Goal: Transaction & Acquisition: Purchase product/service

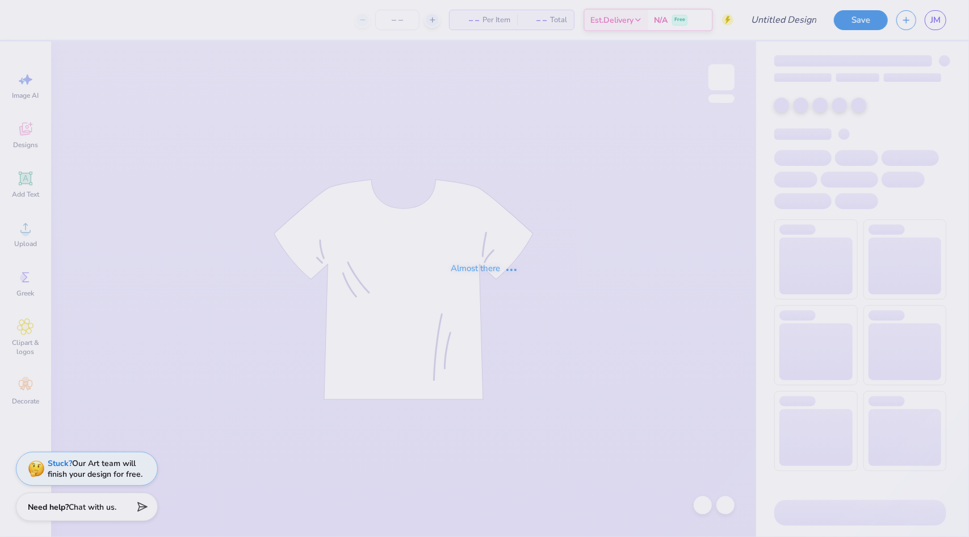
type input "[PERSON_NAME] : [PERSON_NAME][GEOGRAPHIC_DATA]"
type input "24"
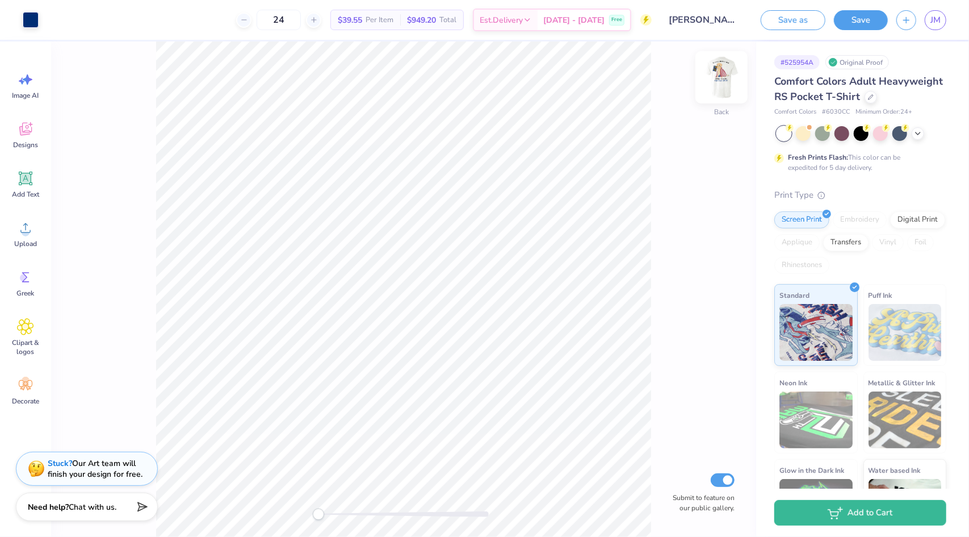
click at [722, 78] on img at bounding box center [721, 77] width 45 height 45
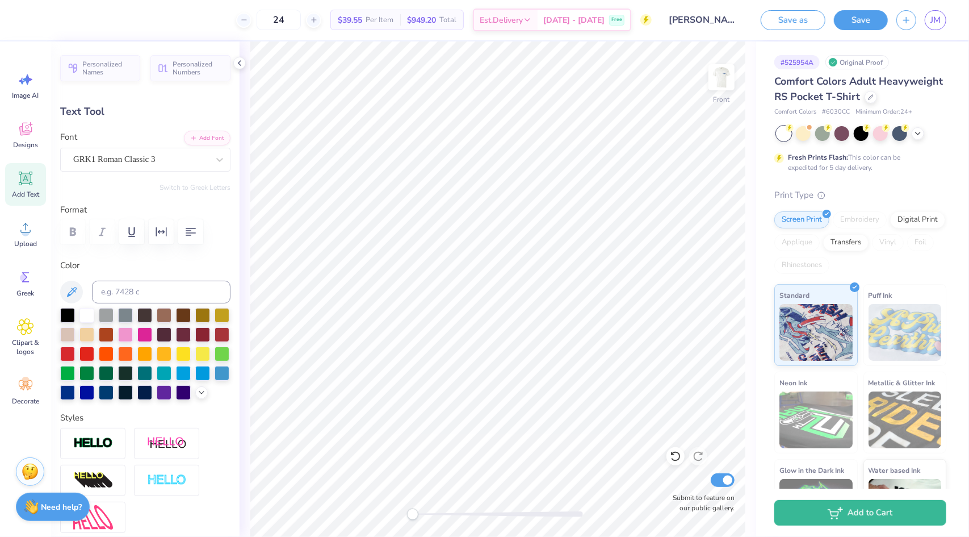
scroll to position [9, 1]
type input "0.0"
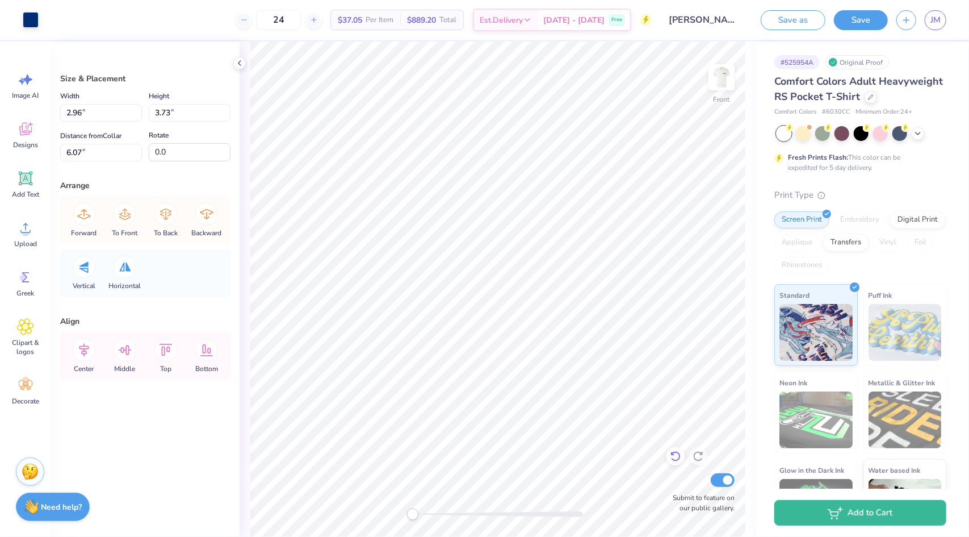
click at [676, 459] on icon at bounding box center [675, 455] width 11 height 11
type input "12.00"
type input "10.77"
type input "3.87"
click at [671, 453] on icon at bounding box center [675, 455] width 11 height 11
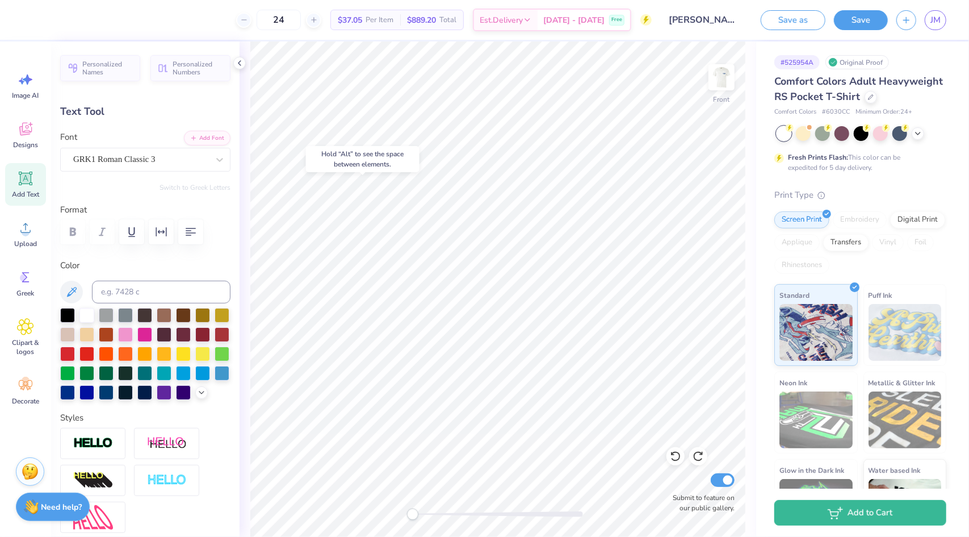
click at [422, 175] on div "Hold “Alt” to see the space between elements." at bounding box center [363, 159] width 120 height 33
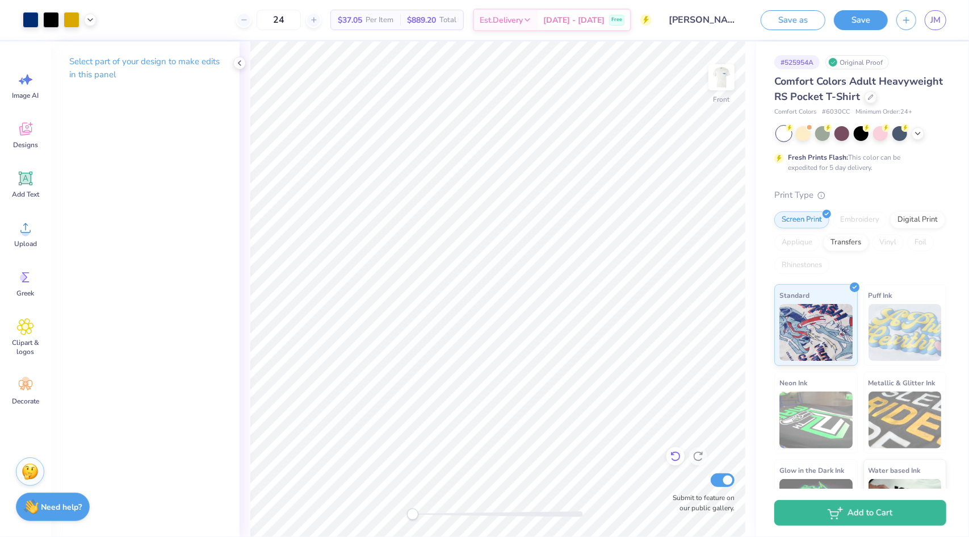
click at [678, 455] on icon at bounding box center [675, 455] width 11 height 11
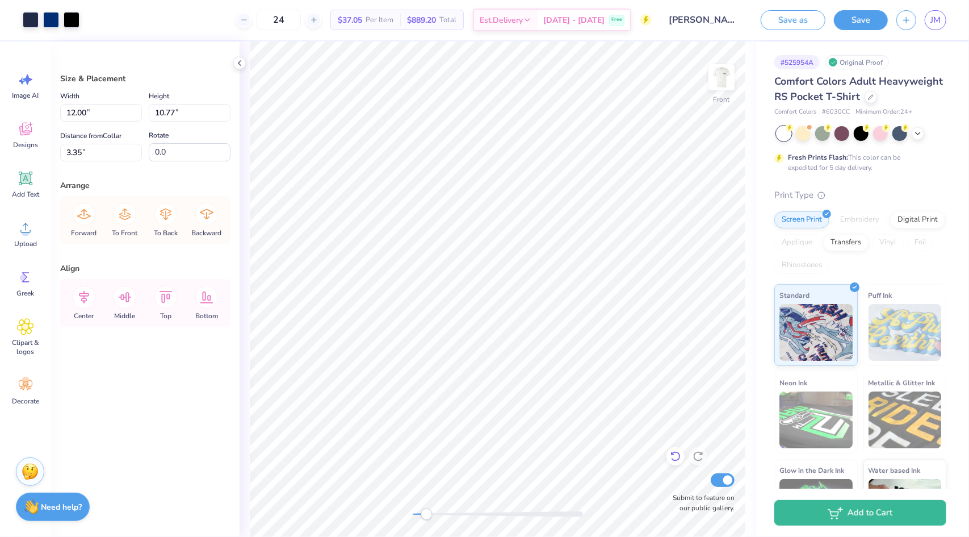
click at [674, 463] on div at bounding box center [676, 456] width 18 height 18
click at [679, 456] on icon at bounding box center [675, 455] width 11 height 11
type input "3.87"
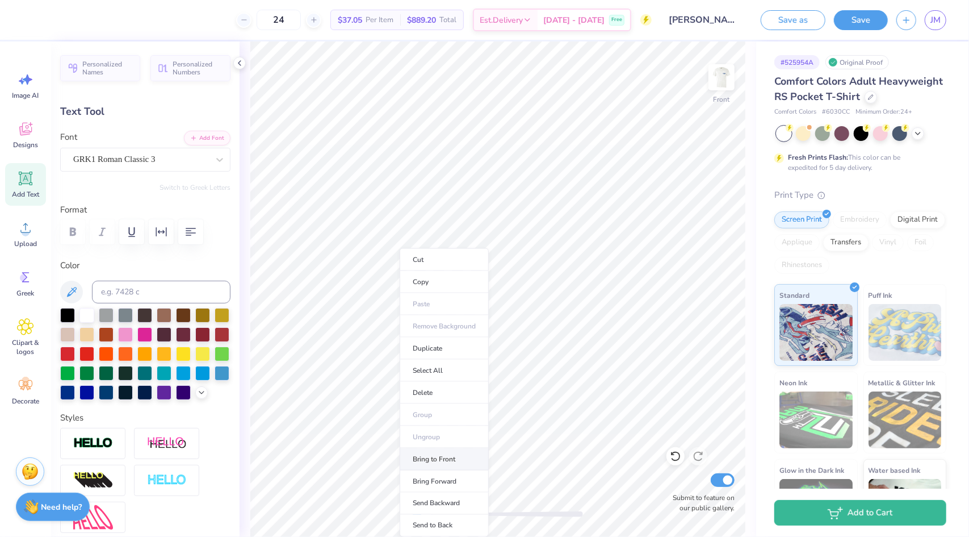
click at [434, 456] on li "Bring to Front" at bounding box center [444, 459] width 89 height 22
type input "10.62"
type input "0.0"
type input "7.71"
type input "0.0"
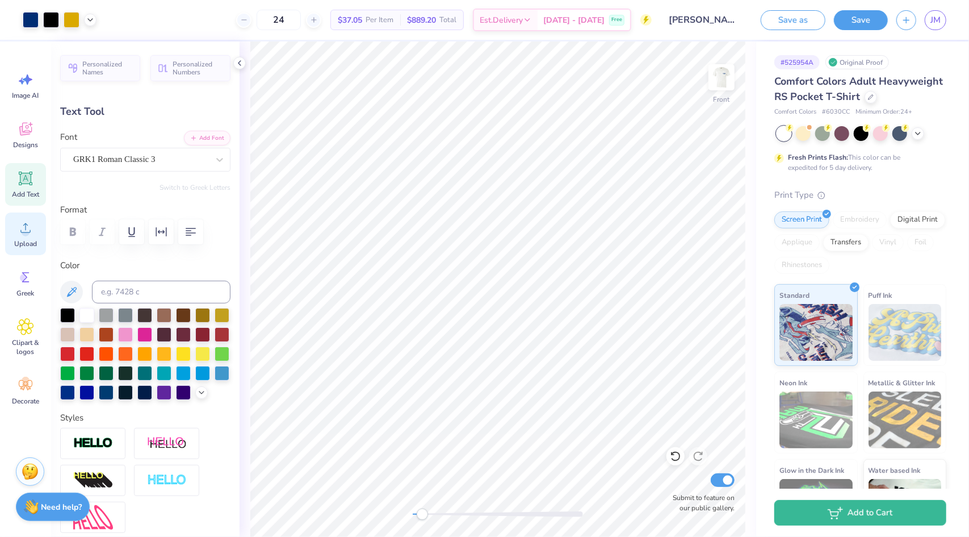
click at [30, 237] on div "Upload" at bounding box center [25, 233] width 41 height 43
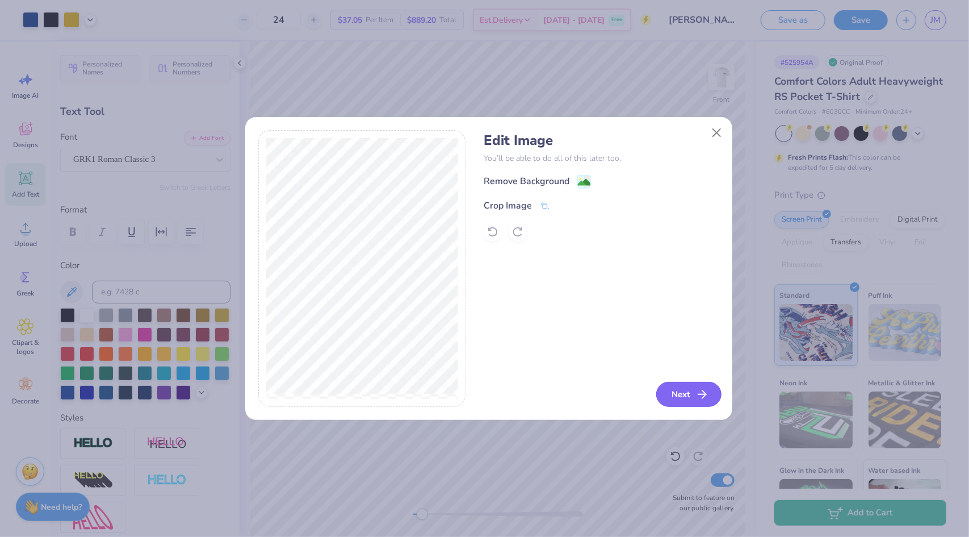
click at [684, 392] on button "Next" at bounding box center [688, 394] width 65 height 25
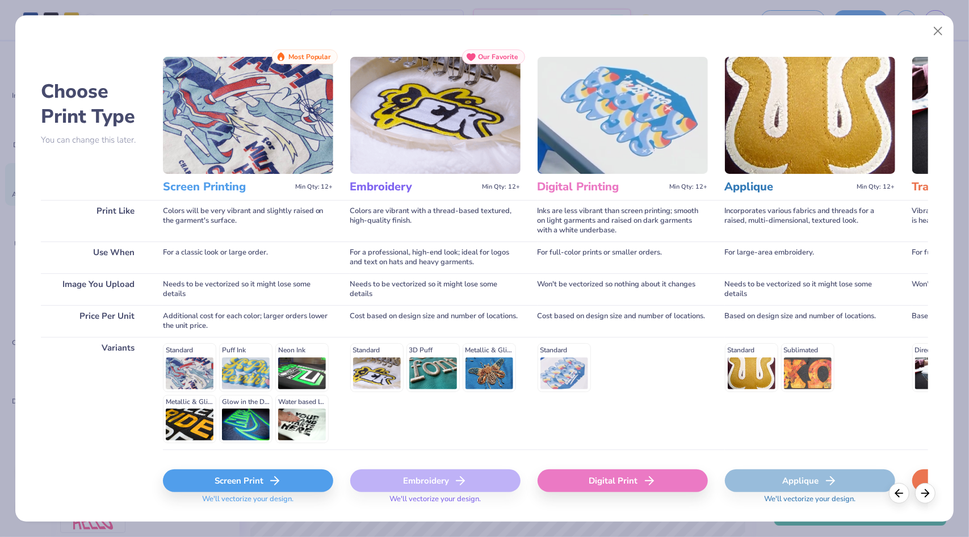
click at [249, 474] on div "Screen Print" at bounding box center [248, 480] width 170 height 23
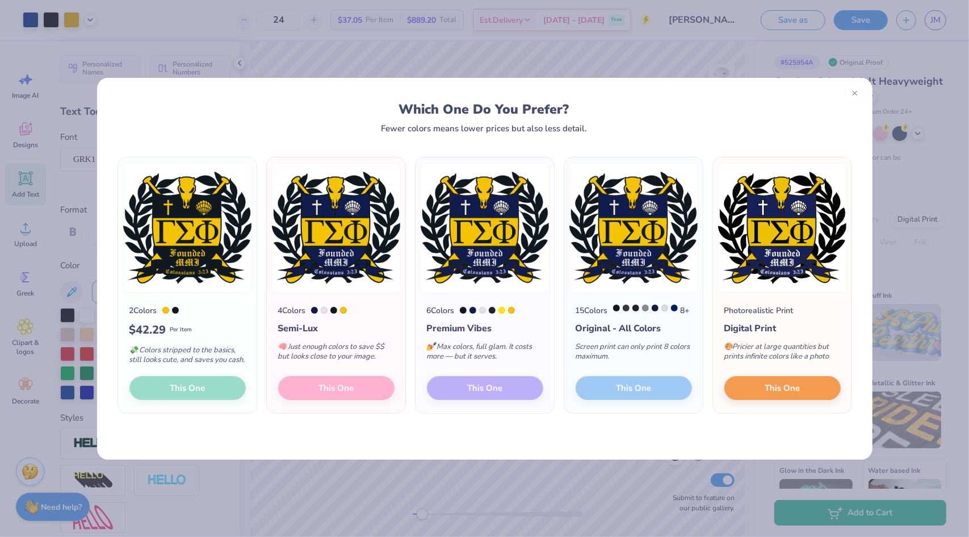
click at [624, 395] on div "15 Colors 8 + Original - All Colors Screen print can only print 8 colors maximu…" at bounding box center [633, 353] width 139 height 120
drag, startPoint x: 867, startPoint y: 77, endPoint x: 860, endPoint y: 91, distance: 15.7
click at [860, 91] on div "Which One Do You Prefer? Fewer colors means lower prices but also less detail. …" at bounding box center [484, 268] width 969 height 537
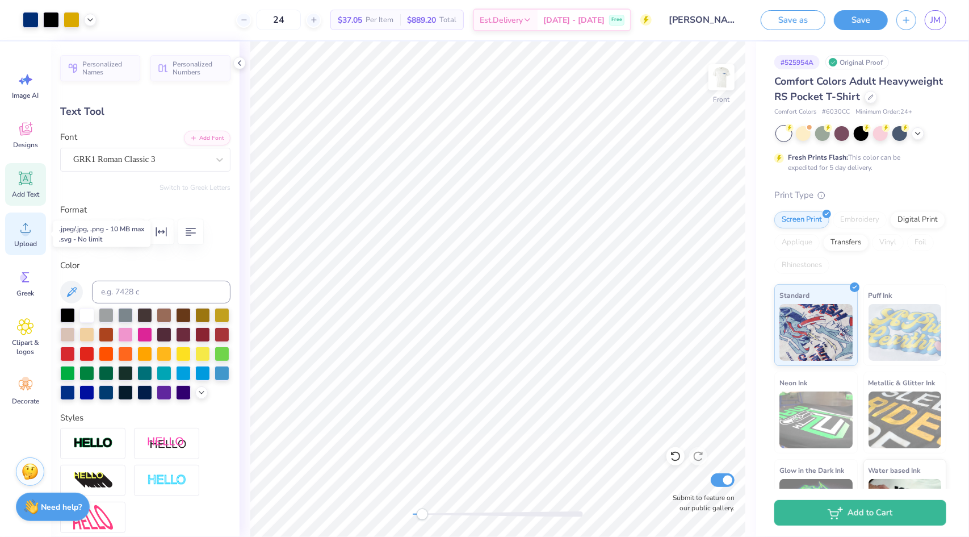
click at [27, 231] on circle at bounding box center [26, 232] width 8 height 8
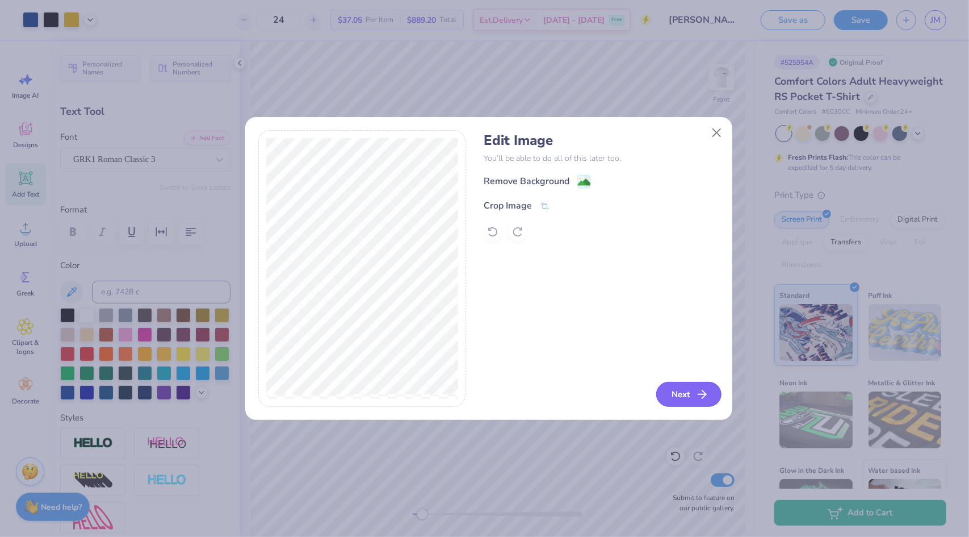
click at [680, 401] on button "Next" at bounding box center [688, 394] width 65 height 25
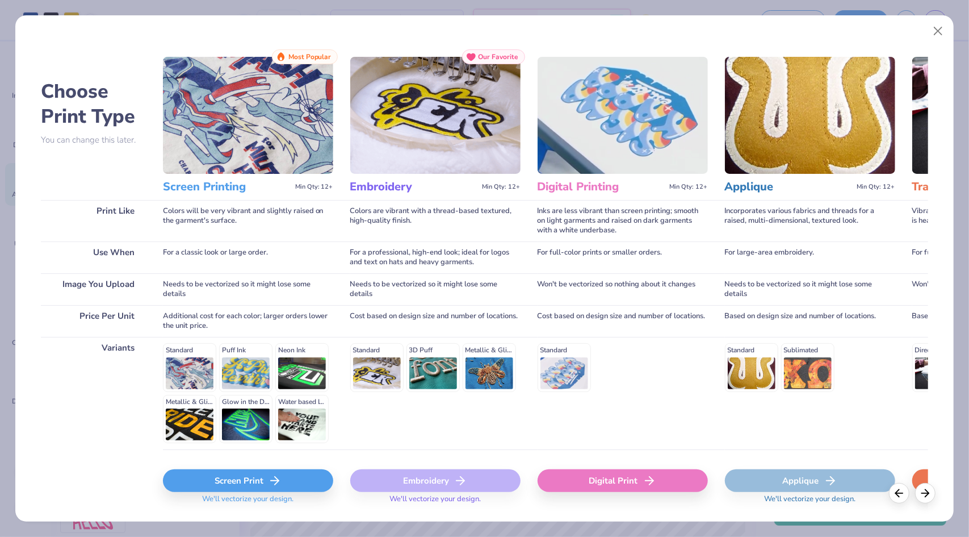
click at [223, 484] on div "Screen Print" at bounding box center [248, 480] width 170 height 23
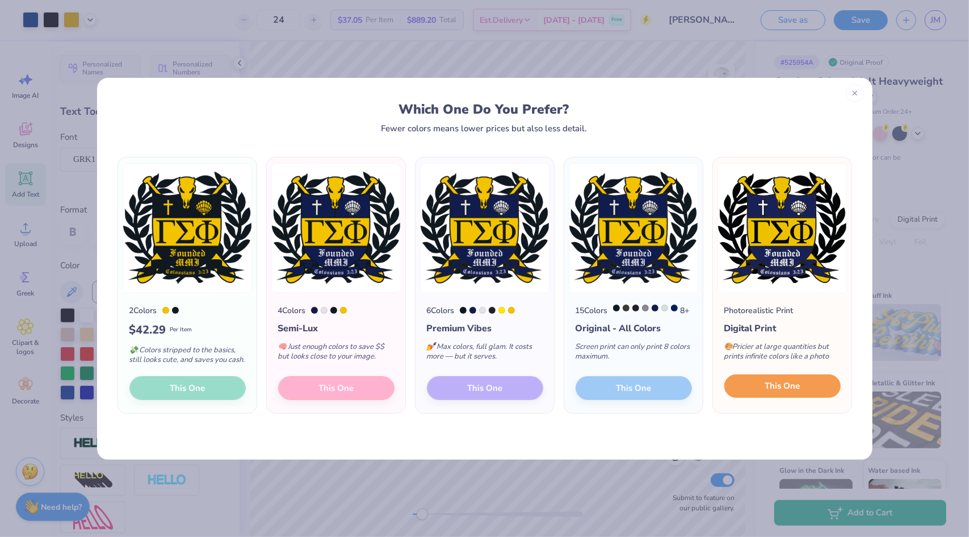
click at [814, 398] on button "This One" at bounding box center [783, 386] width 116 height 24
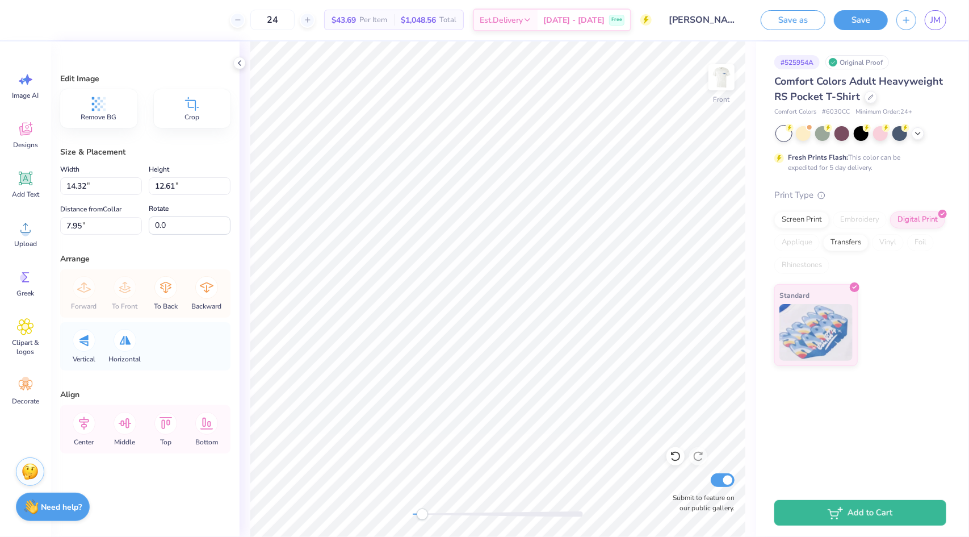
type input "6.00"
type input "5.28"
type input "15.27"
type input "4.55"
type input "4.01"
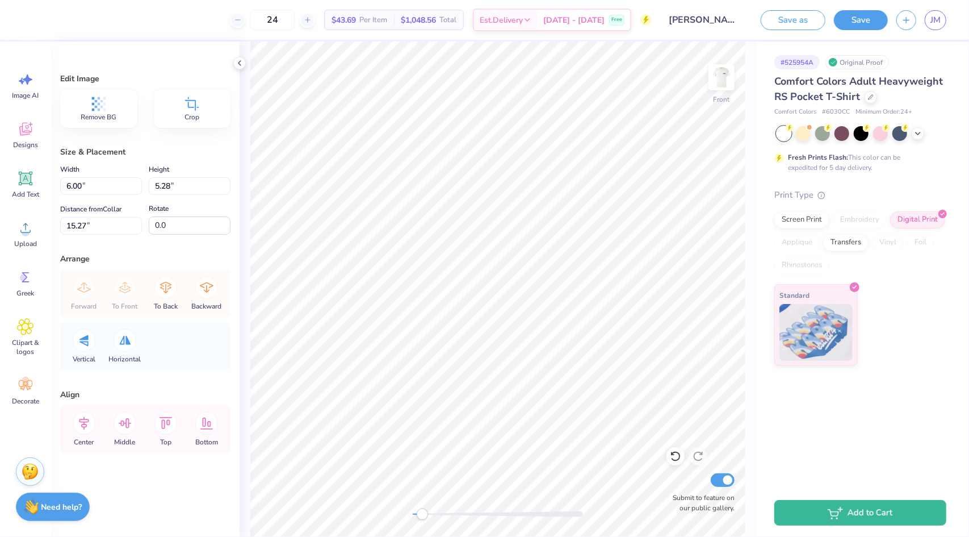
type input "6.35"
type input "2.80"
type input "2.46"
type input "7.89"
type input "-81.0"
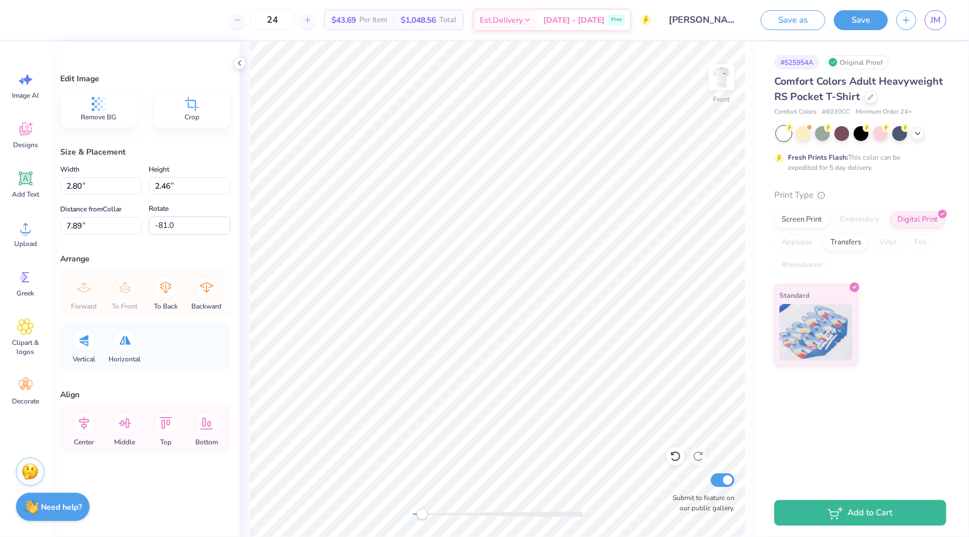
type input "1.14"
type input "1.25"
type input "7.23"
type input "0.0"
type input "6.28"
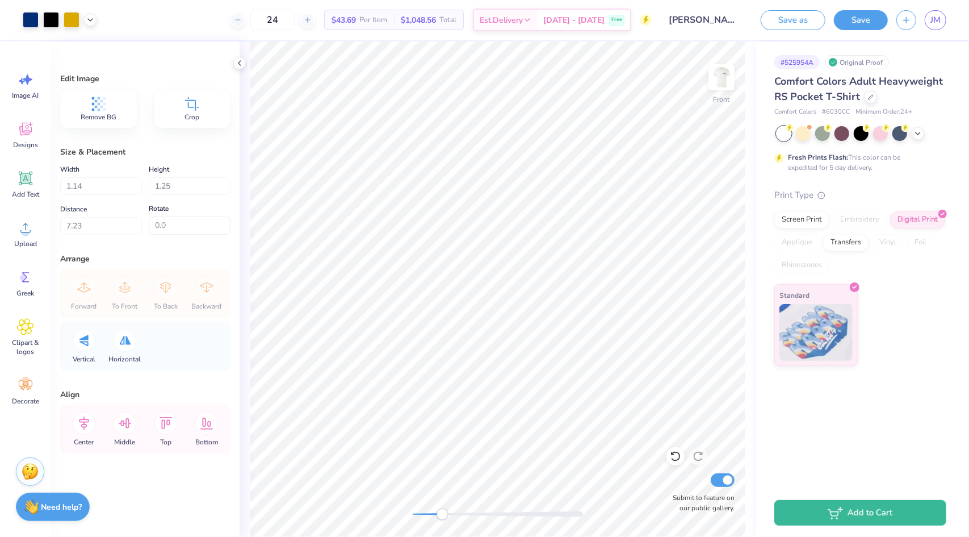
type input "-81.0"
type input "1.10"
type input "1.20"
type input "6.33"
type input "-77.7"
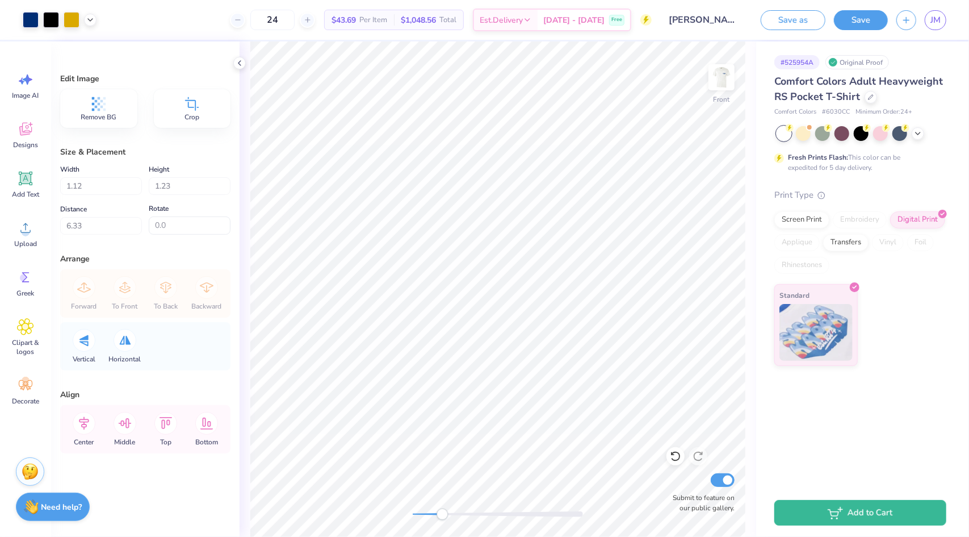
type input "0.0"
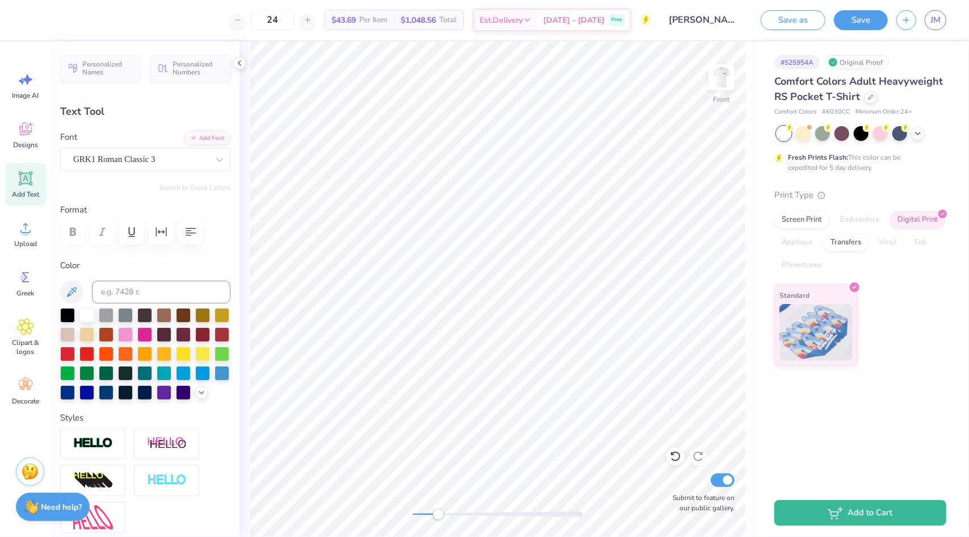
type input "-36.3"
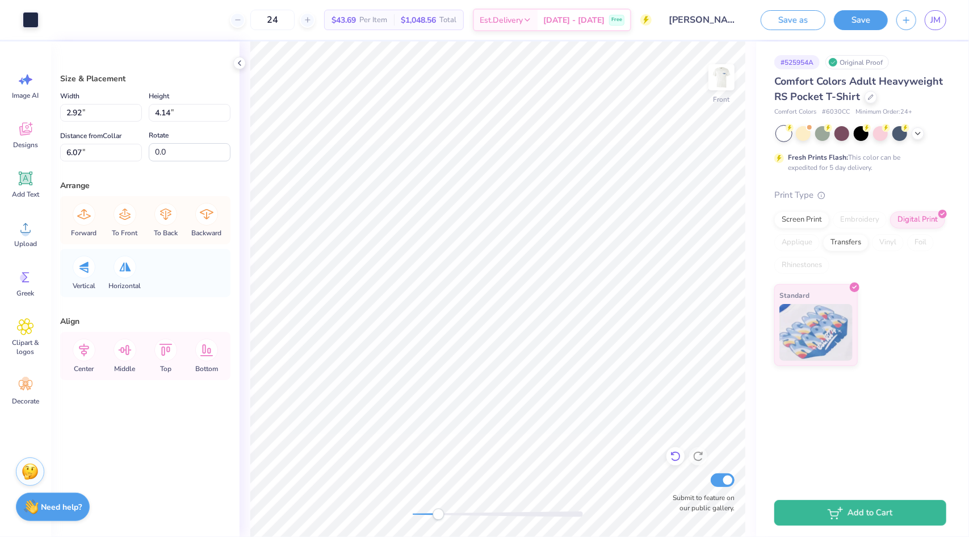
click at [676, 462] on icon at bounding box center [675, 455] width 11 height 11
type input "6.05"
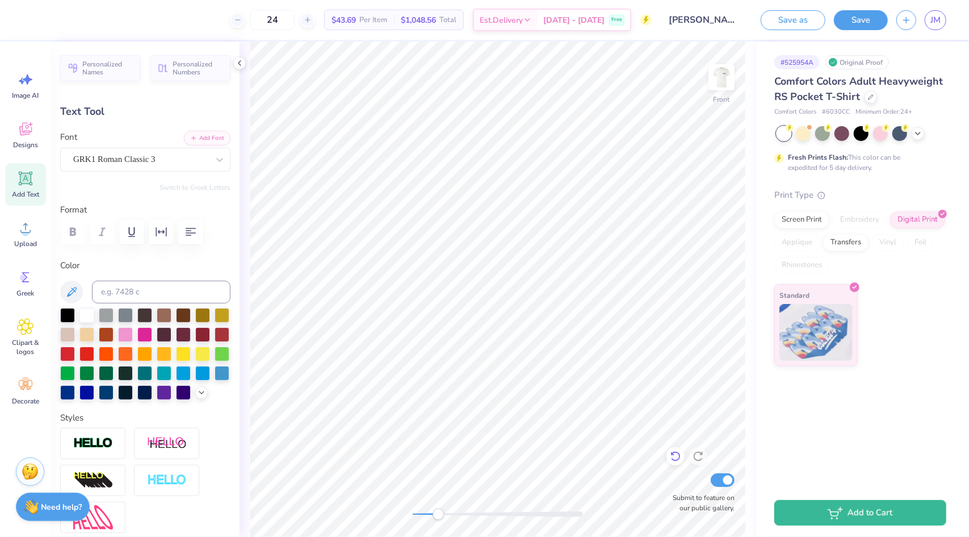
type input "2.15"
type input "1.86"
type input "7.75"
type input "0.0"
click at [29, 142] on span "Designs" at bounding box center [25, 144] width 25 height 9
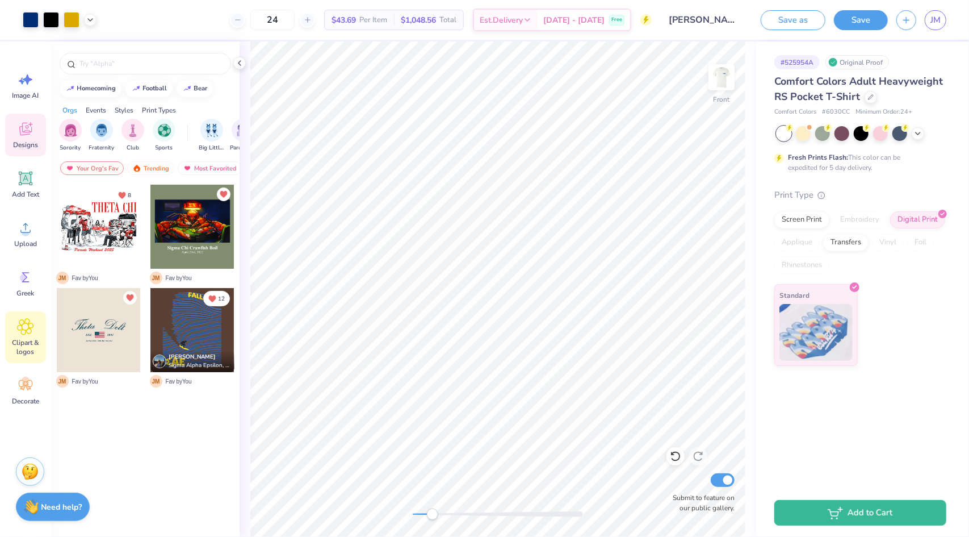
click at [26, 340] on span "Clipart & logos" at bounding box center [25, 347] width 37 height 18
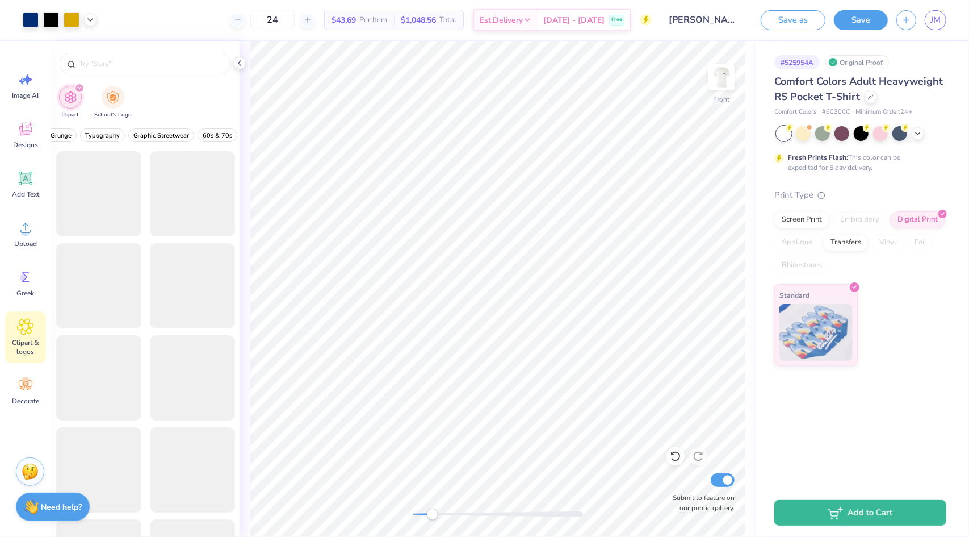
scroll to position [0, 122]
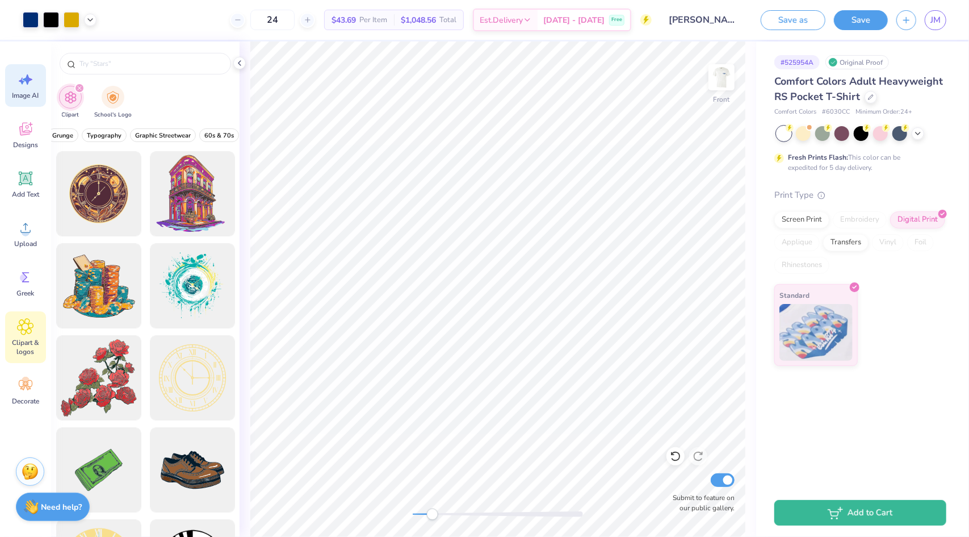
click at [26, 84] on icon at bounding box center [25, 79] width 17 height 17
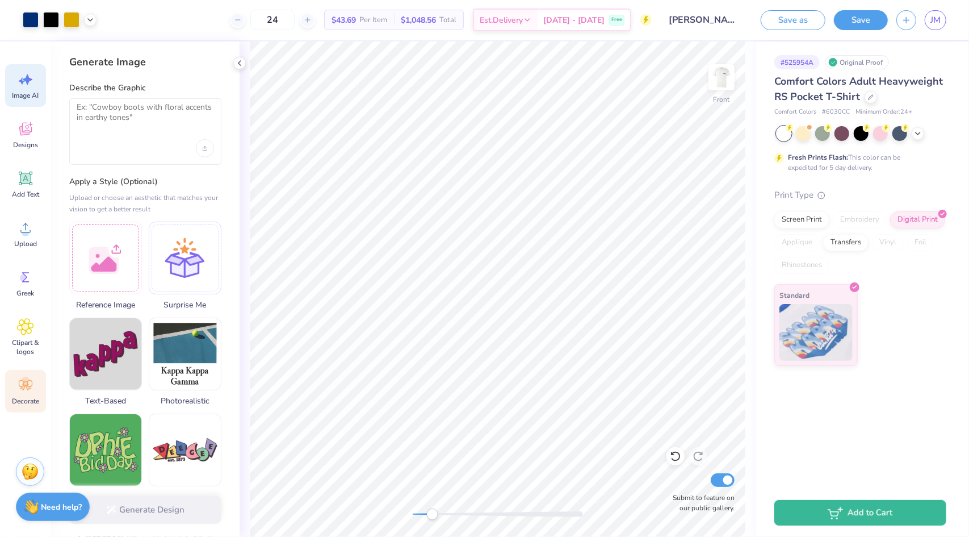
click at [27, 377] on circle at bounding box center [26, 381] width 8 height 8
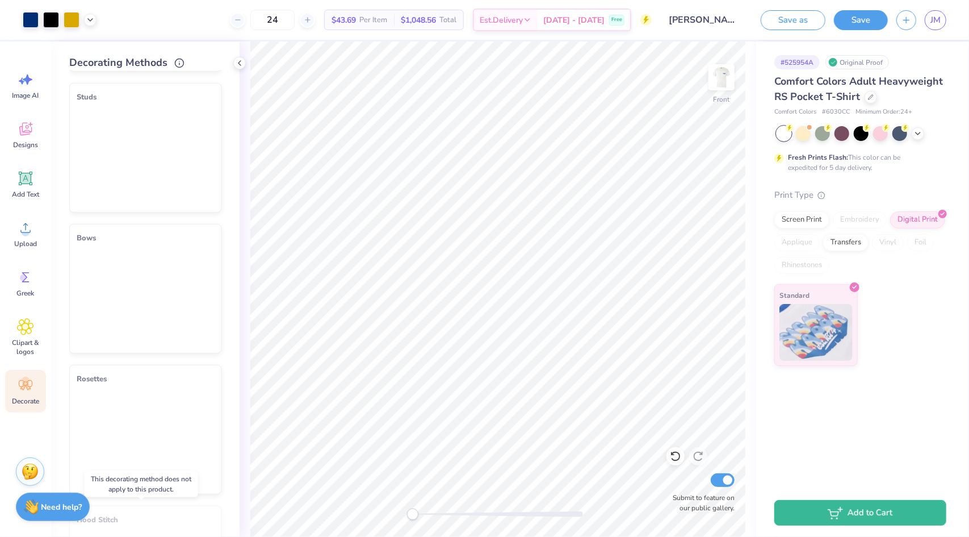
scroll to position [0, 0]
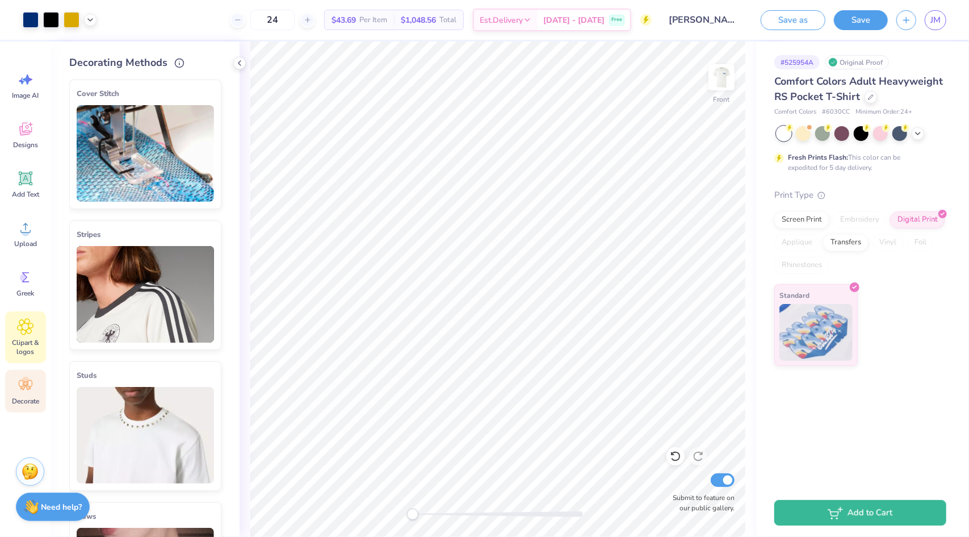
click at [33, 327] on icon at bounding box center [26, 327] width 16 height 16
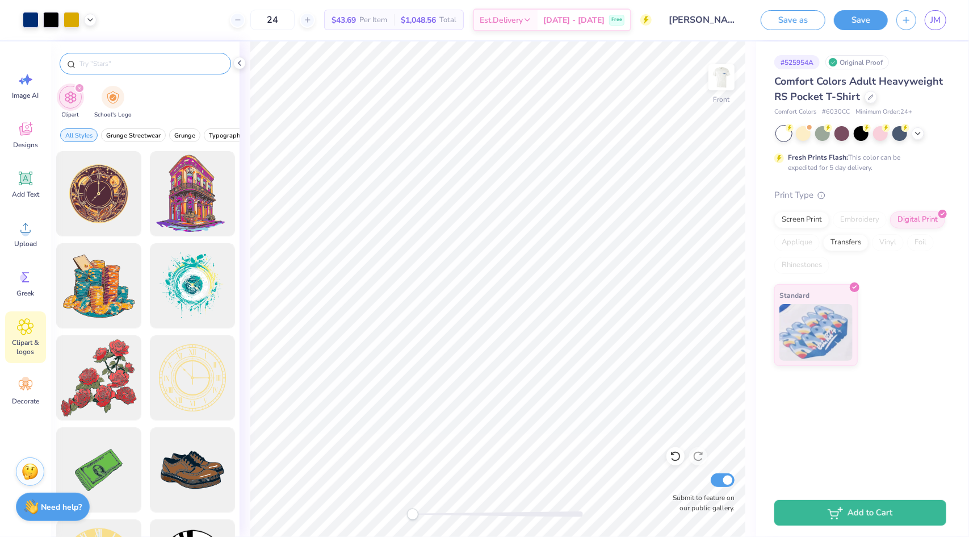
click at [126, 64] on input "text" at bounding box center [150, 63] width 145 height 11
type input "square"
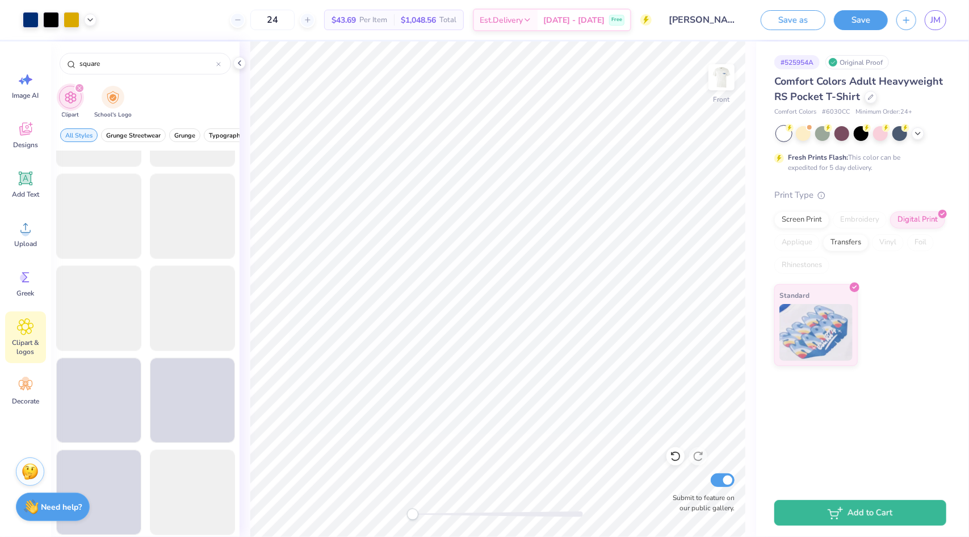
scroll to position [1546, 0]
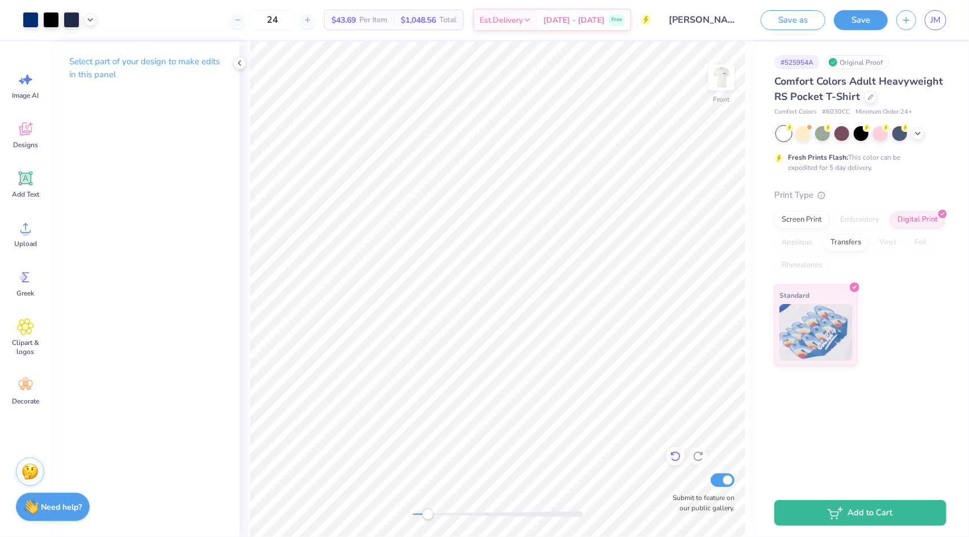
click at [675, 457] on icon at bounding box center [675, 455] width 11 height 11
click at [69, 22] on div at bounding box center [72, 19] width 16 height 16
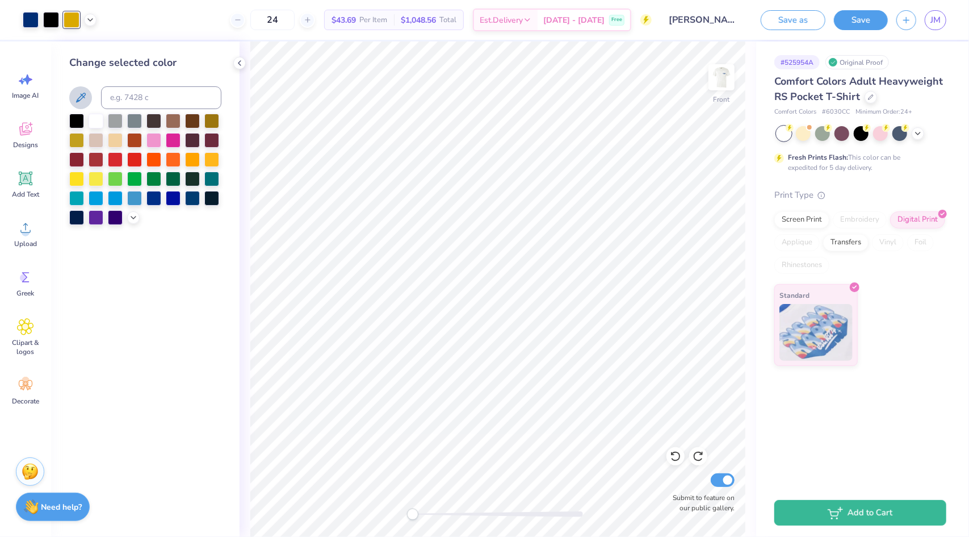
click at [78, 99] on icon at bounding box center [81, 98] width 14 height 14
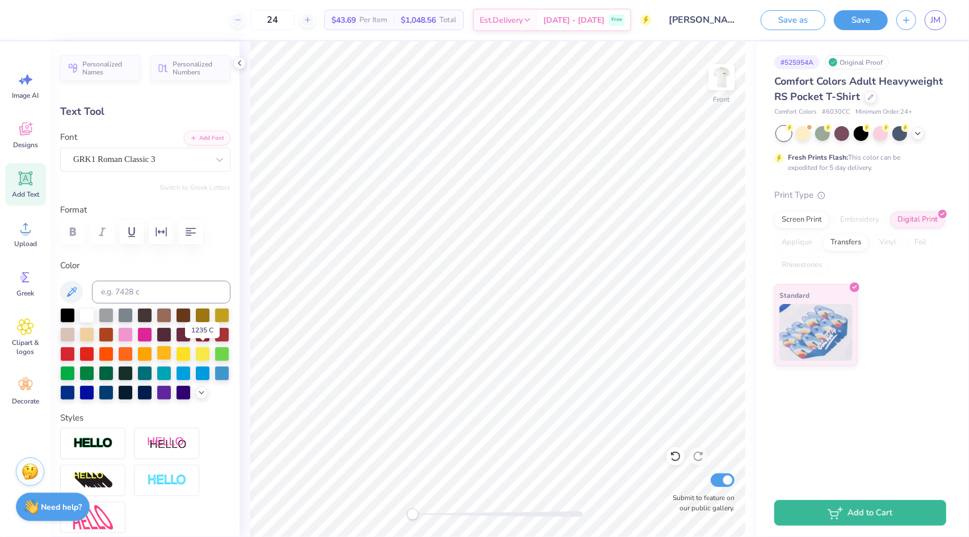
click at [172, 350] on div at bounding box center [164, 352] width 15 height 15
type input "0.0"
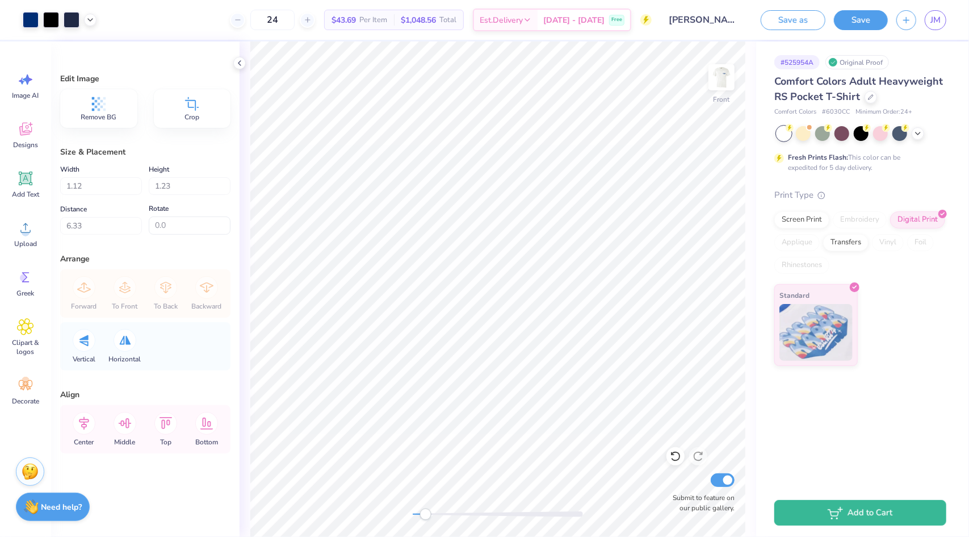
type input "0.0"
type input "6.48"
type input "-77.7"
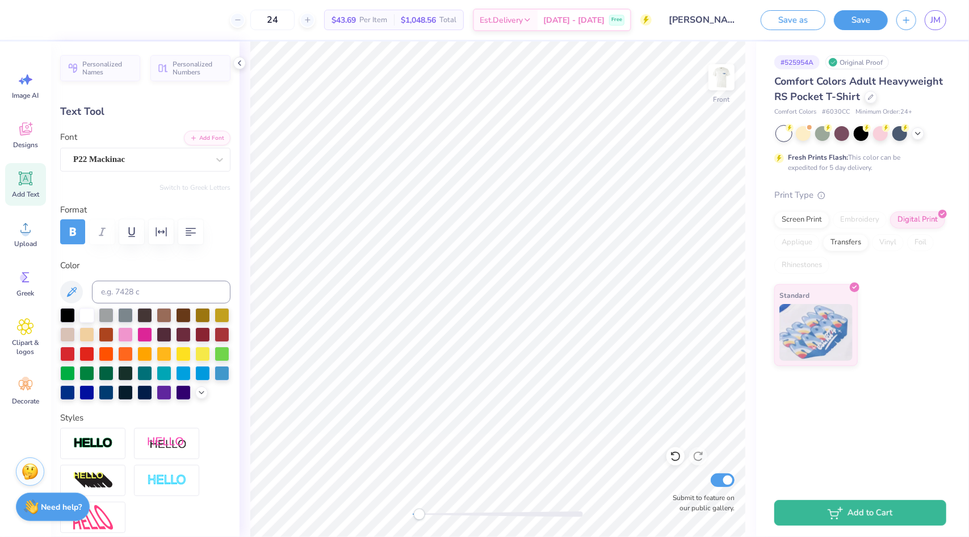
scroll to position [9, 2]
type textarea "[PERSON_NAME][GEOGRAPHIC_DATA]"
click at [25, 341] on span "Clipart & logos" at bounding box center [25, 347] width 37 height 18
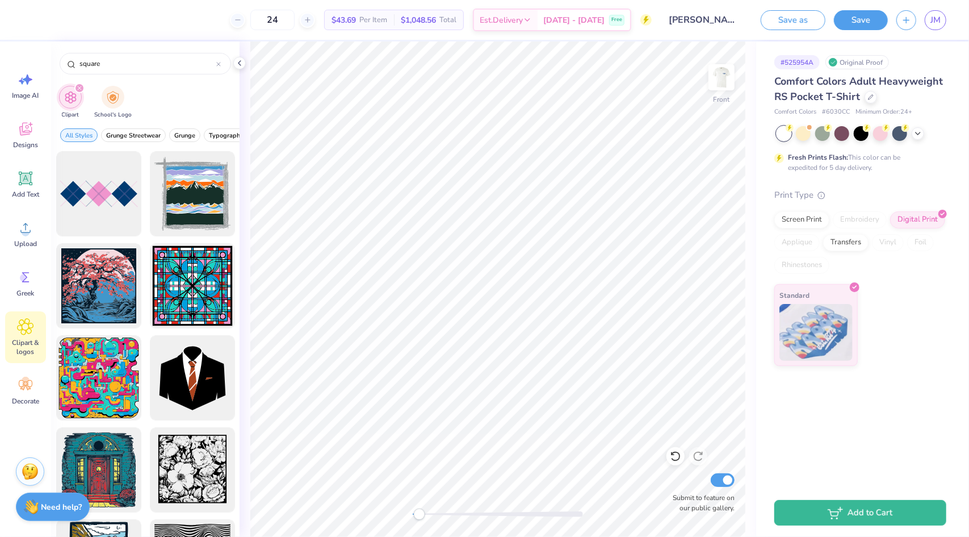
click at [80, 89] on icon "filter for Clipart" at bounding box center [79, 87] width 3 height 3
click at [76, 97] on img "filter for Clipart" at bounding box center [70, 97] width 13 height 13
click at [118, 98] on img "filter for School's Logo" at bounding box center [113, 96] width 12 height 13
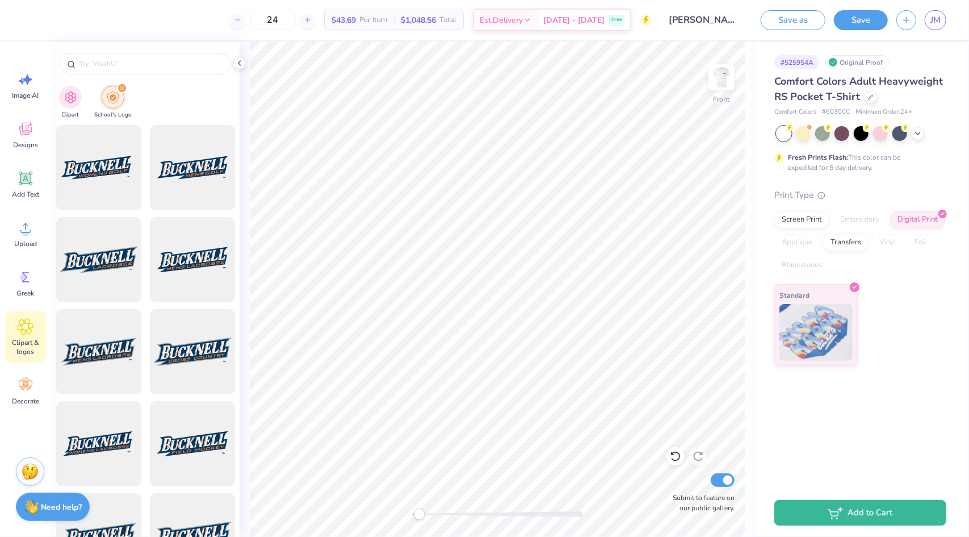
click at [118, 93] on img "filter for School's Logo" at bounding box center [113, 97] width 12 height 13
click at [82, 100] on div "Clipart School's Logo" at bounding box center [145, 103] width 189 height 43
click at [65, 99] on img "filter for Clipart" at bounding box center [70, 96] width 13 height 13
type input "square"
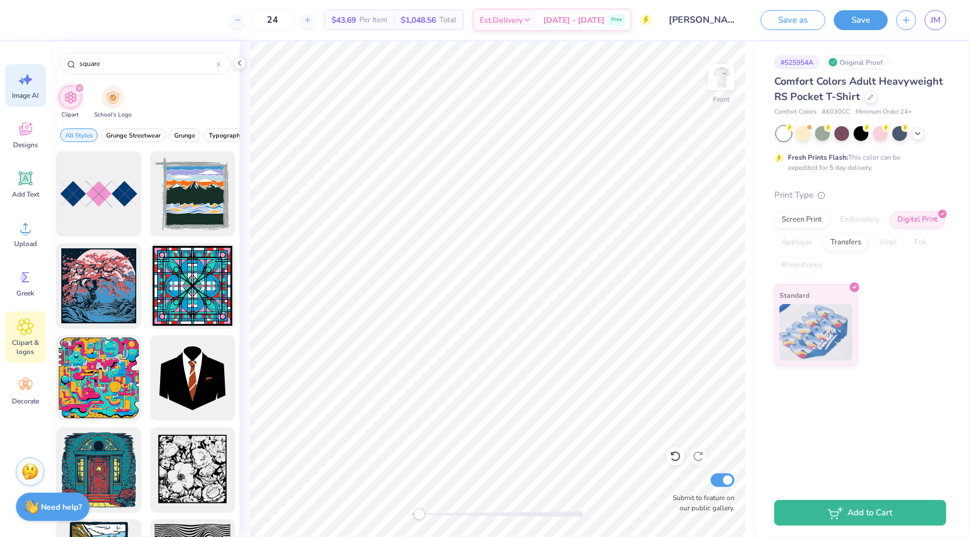
click at [27, 86] on icon at bounding box center [25, 79] width 17 height 17
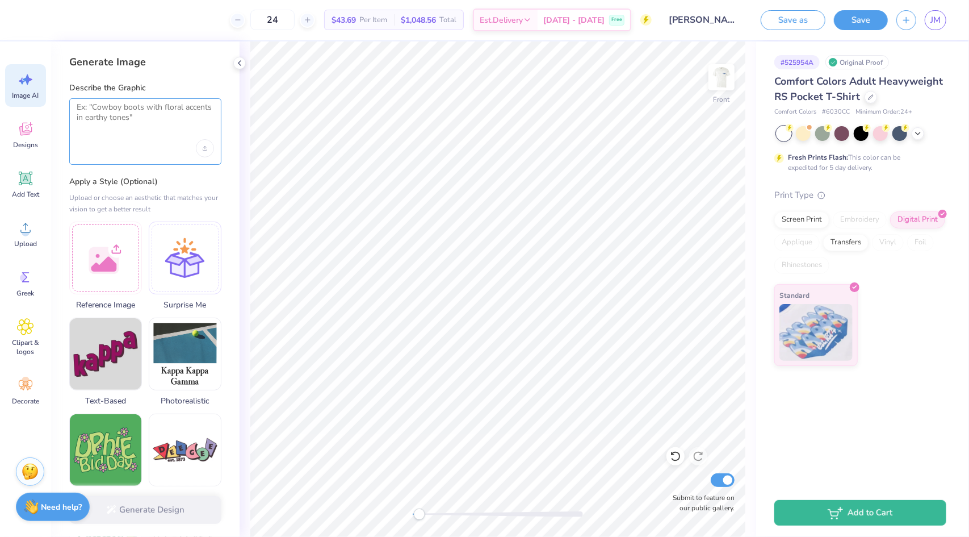
click at [142, 121] on textarea at bounding box center [145, 116] width 137 height 28
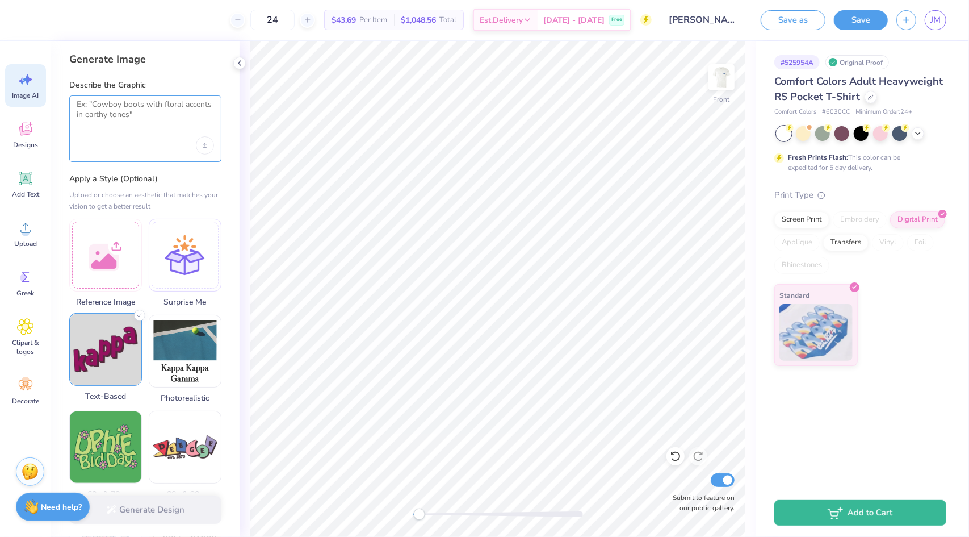
scroll to position [0, 0]
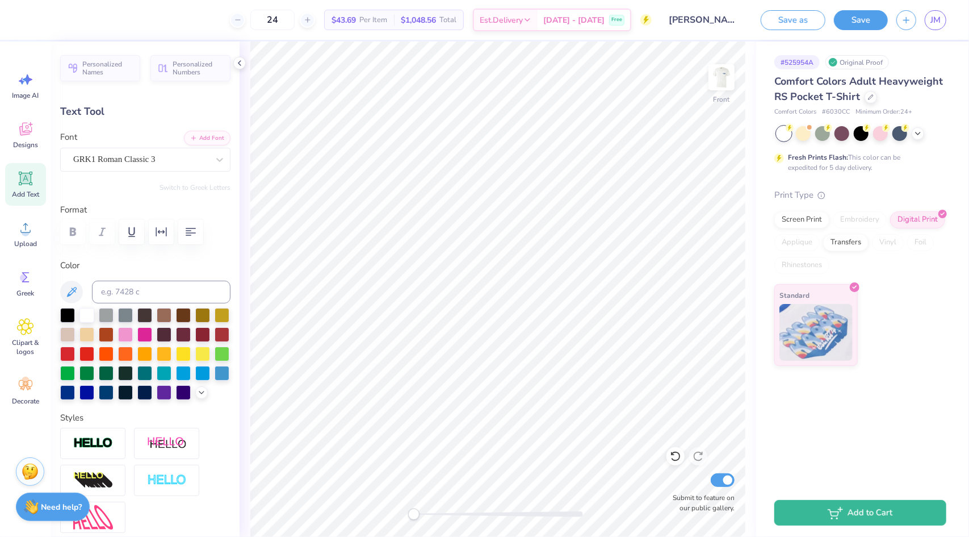
type input "3.77"
type input "3.26"
type input "6.40"
type input "-76.0"
type input "1.83"
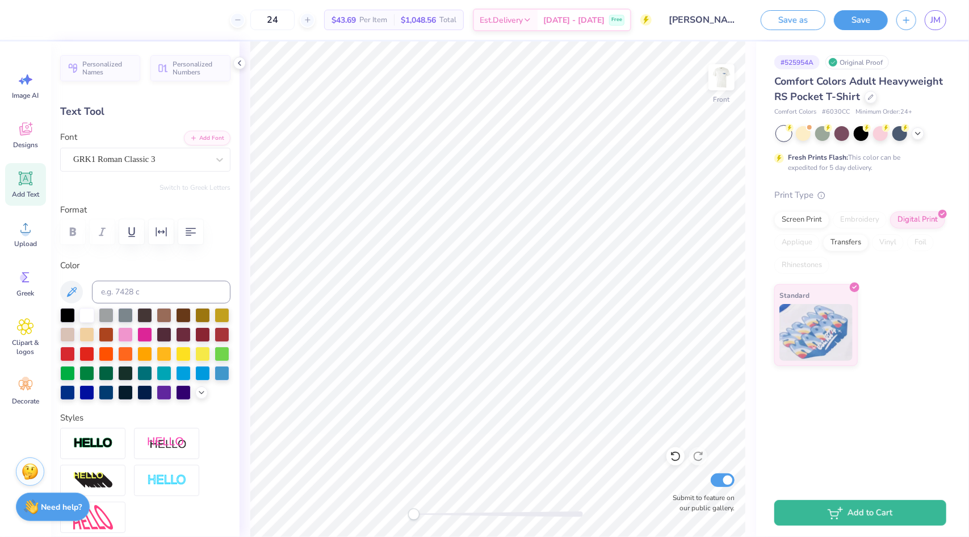
type input "3.46"
type input "6.60"
type input "-76.0"
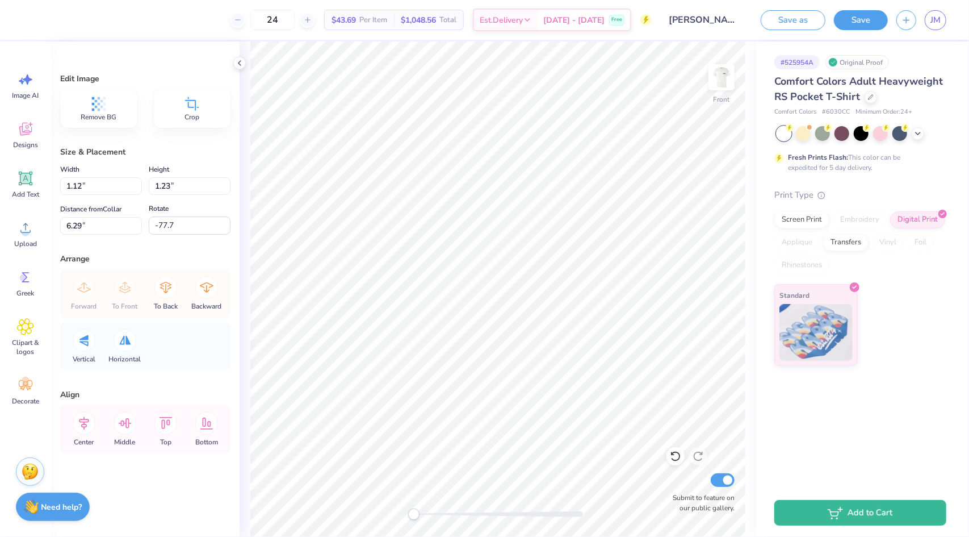
type input "0.0"
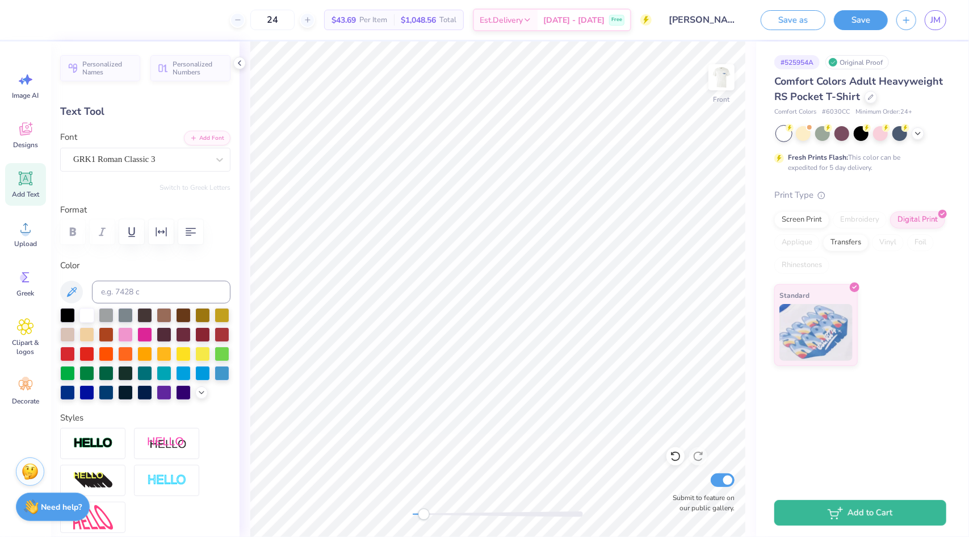
type input "0.0"
type input "1.84"
type input "0.0"
type input "2.74"
type input "3.15"
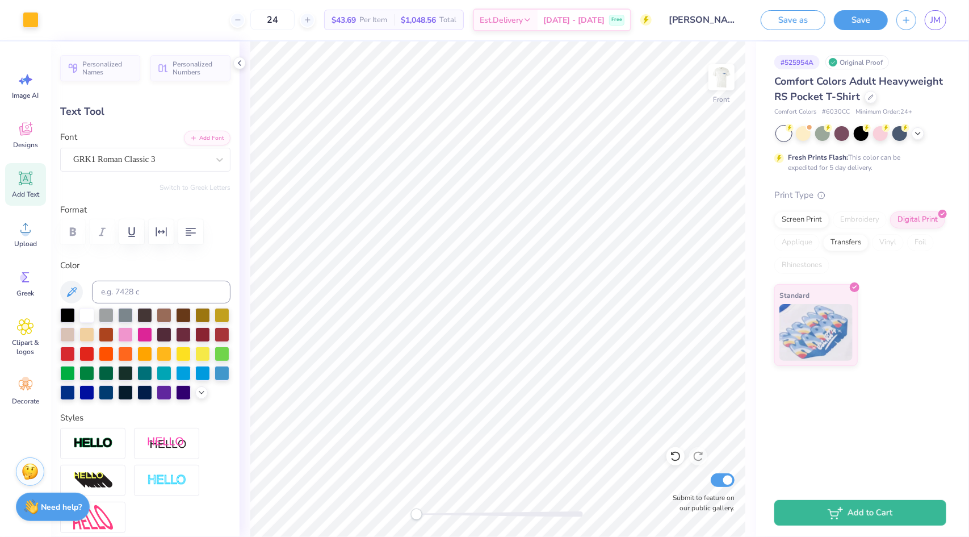
type input "6.36"
type input "-53.6"
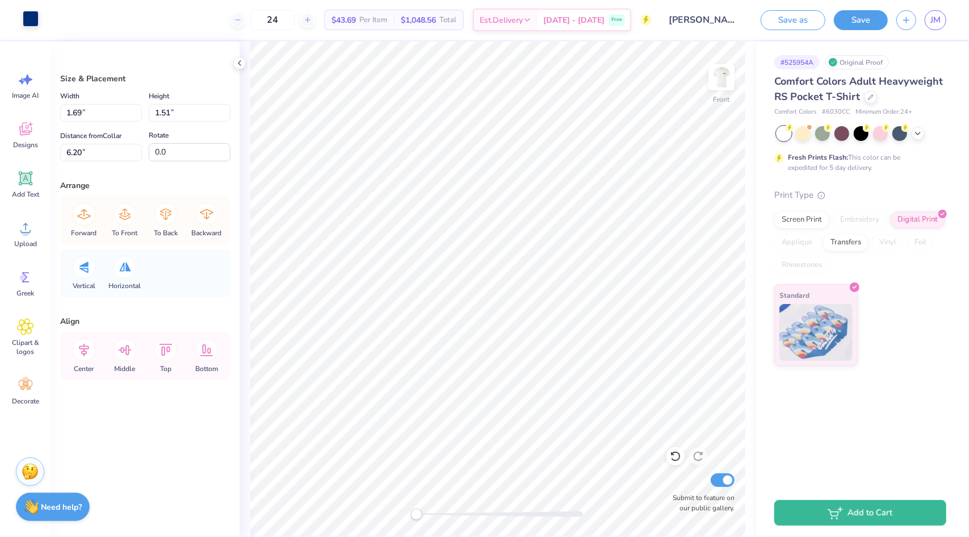
click at [28, 15] on div at bounding box center [31, 19] width 16 height 16
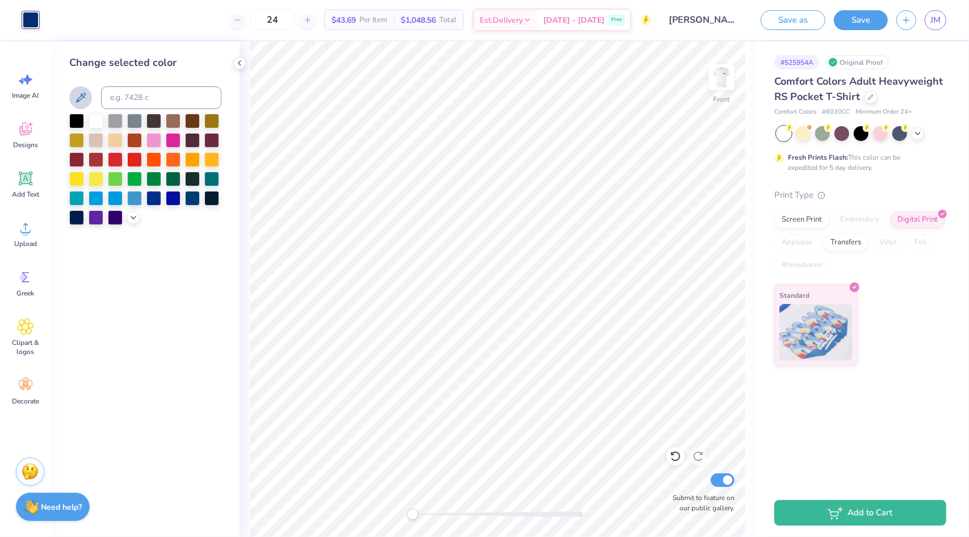
click at [81, 91] on icon at bounding box center [81, 98] width 14 height 14
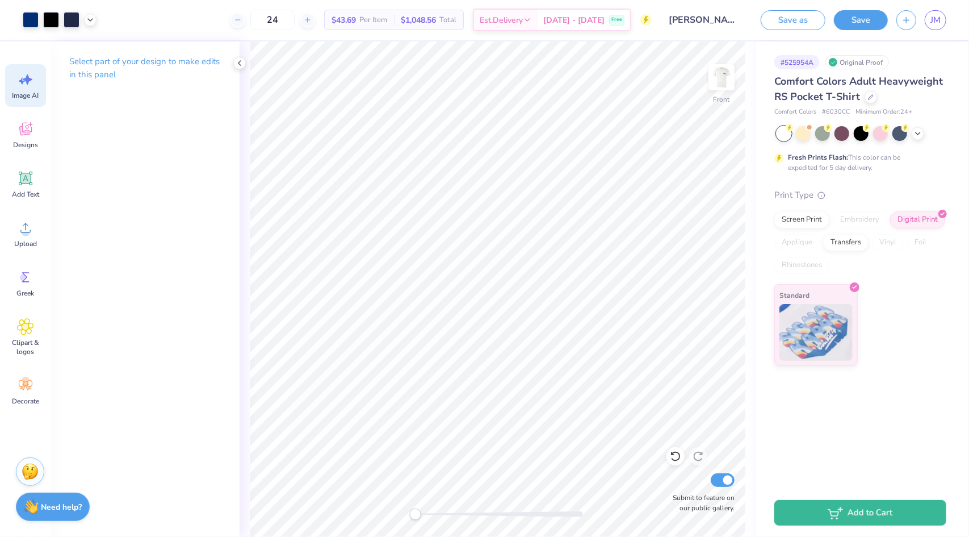
click at [24, 86] on icon at bounding box center [25, 79] width 17 height 17
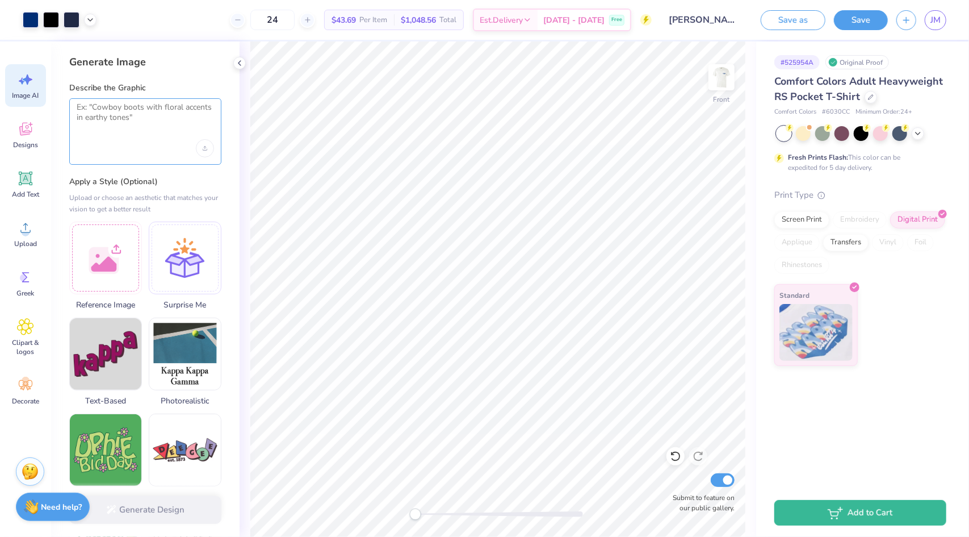
click at [122, 129] on textarea at bounding box center [145, 116] width 137 height 28
click at [75, 107] on div "flag with gamma sigma phi greek letters on it" at bounding box center [145, 131] width 152 height 66
click at [76, 106] on div "flag with gamma sigma phi greek letters on it" at bounding box center [145, 131] width 152 height 66
click at [77, 107] on textarea "flag with gamma sigma phi greek letters on it" at bounding box center [145, 116] width 137 height 28
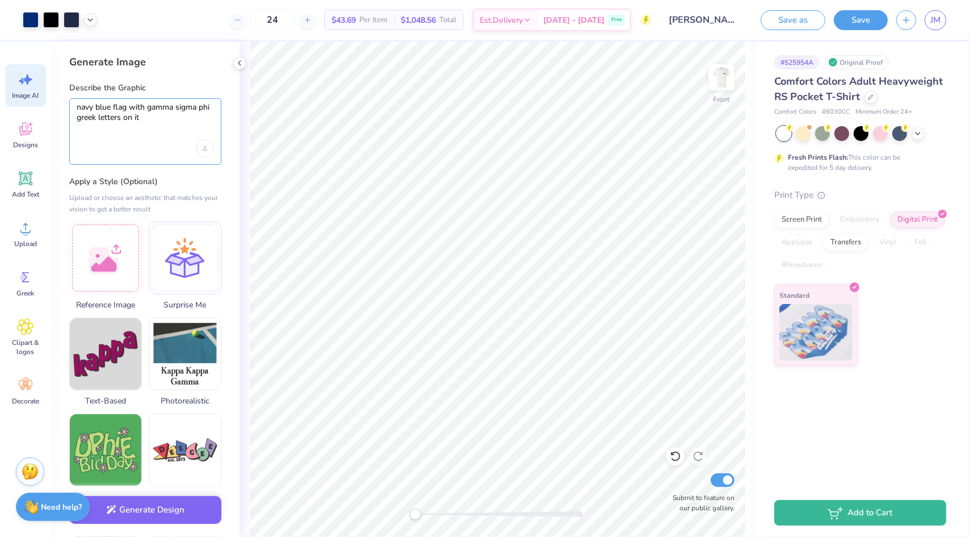
click at [145, 116] on textarea "navy blue flag with gamma sigma phi greek letters on it" at bounding box center [145, 116] width 137 height 28
type textarea "navy blue flag with gamma sigma phi greek letters on it in gold/yellow"
click at [140, 503] on button "Generate Design" at bounding box center [145, 507] width 152 height 28
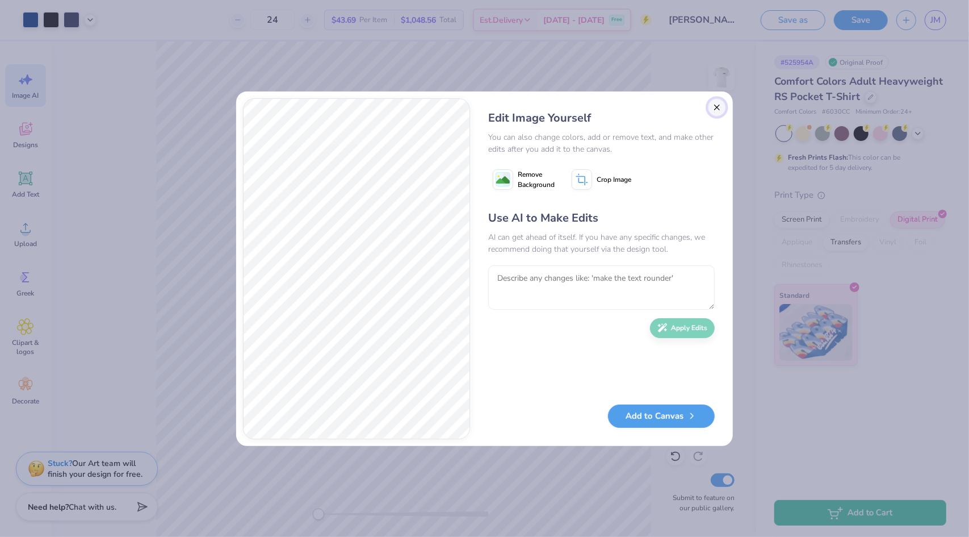
click at [714, 109] on button "Close" at bounding box center [717, 107] width 18 height 18
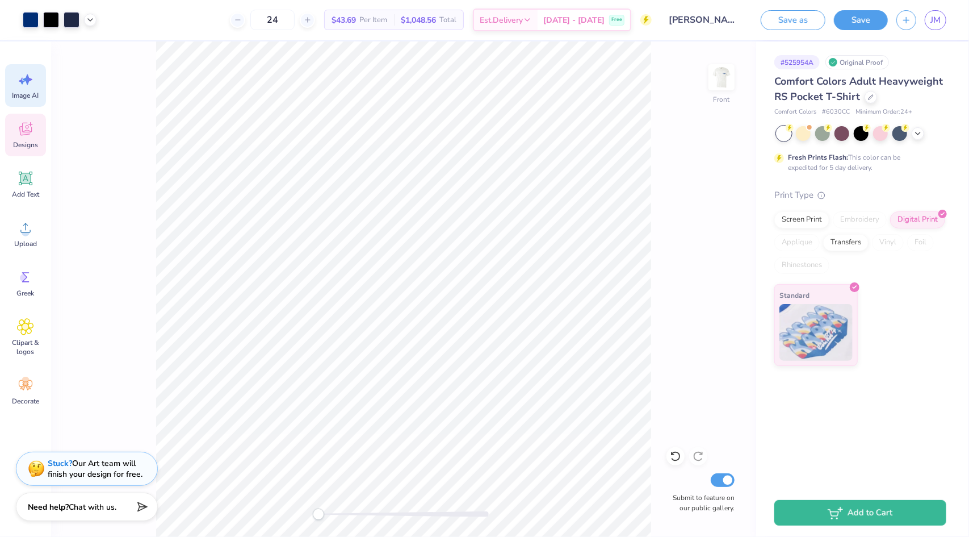
click at [23, 140] on span "Designs" at bounding box center [25, 144] width 25 height 9
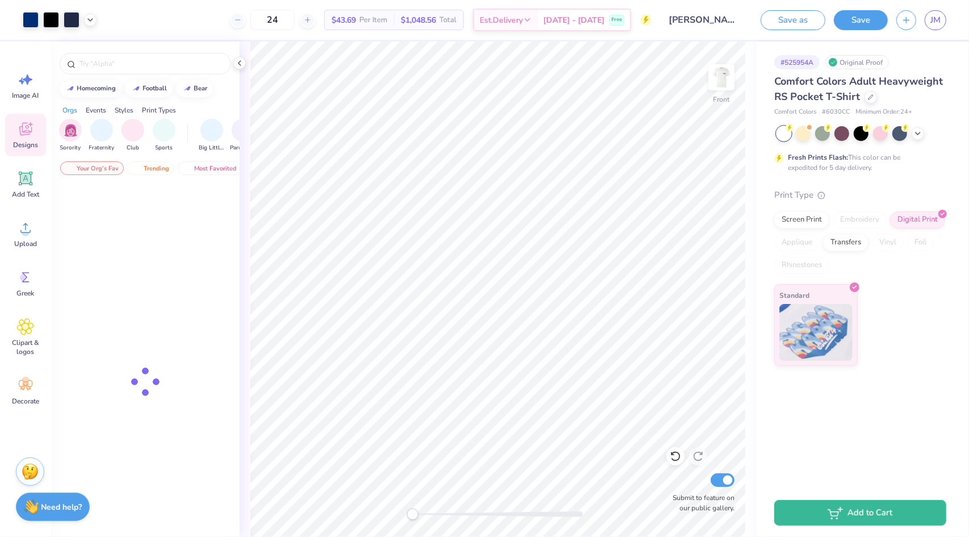
scroll to position [0, 0]
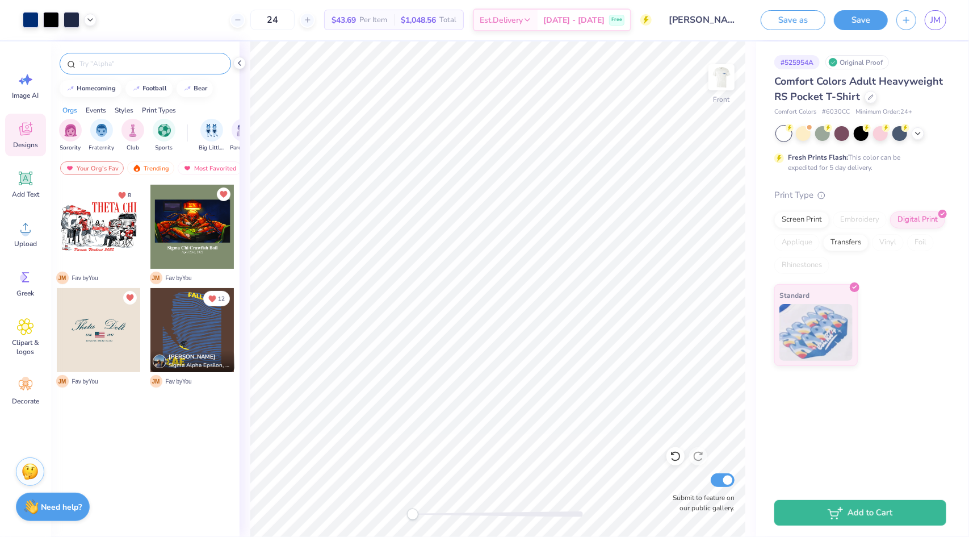
click at [105, 66] on input "text" at bounding box center [150, 63] width 145 height 11
type input "flag"
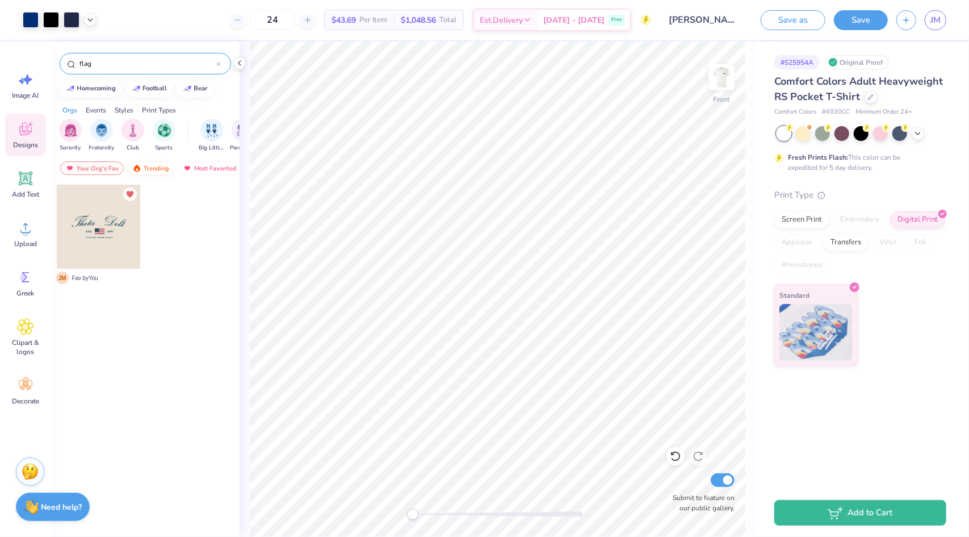
click at [148, 166] on div "Trending" at bounding box center [150, 168] width 47 height 14
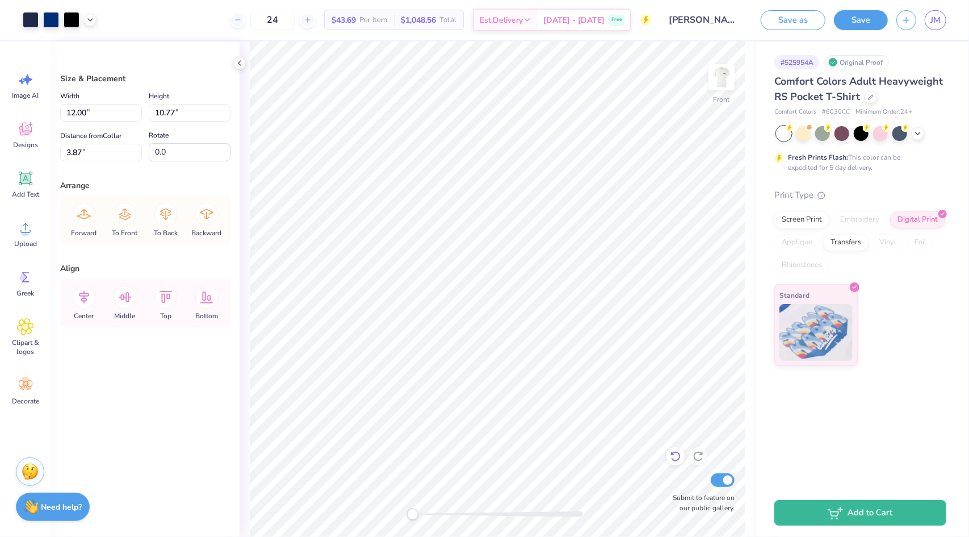
click at [672, 457] on icon at bounding box center [675, 455] width 11 height 11
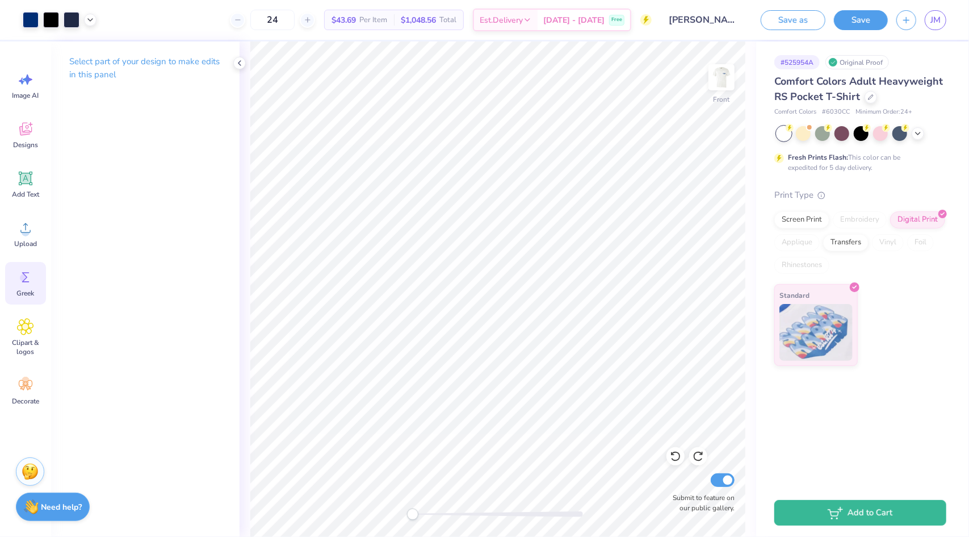
click at [24, 267] on div "Greek" at bounding box center [25, 283] width 41 height 43
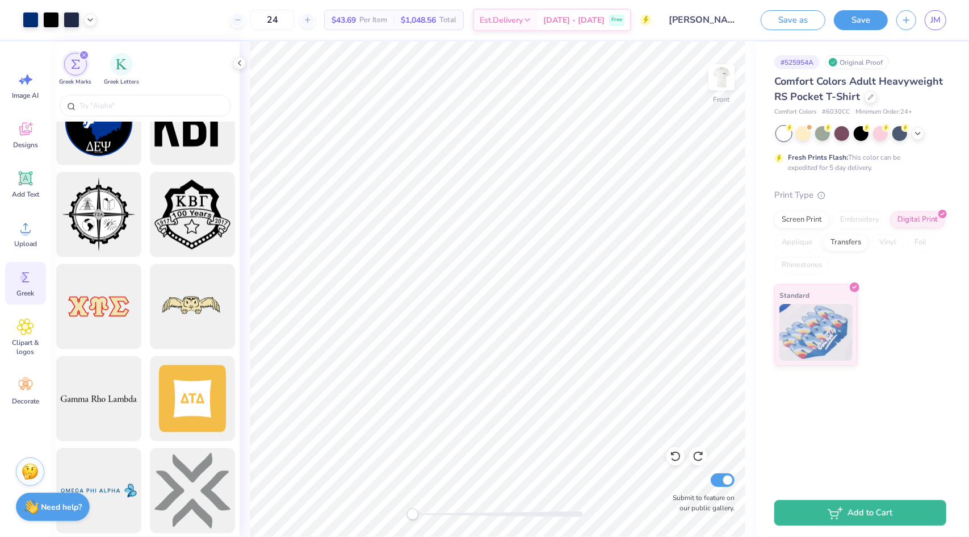
scroll to position [1303, 0]
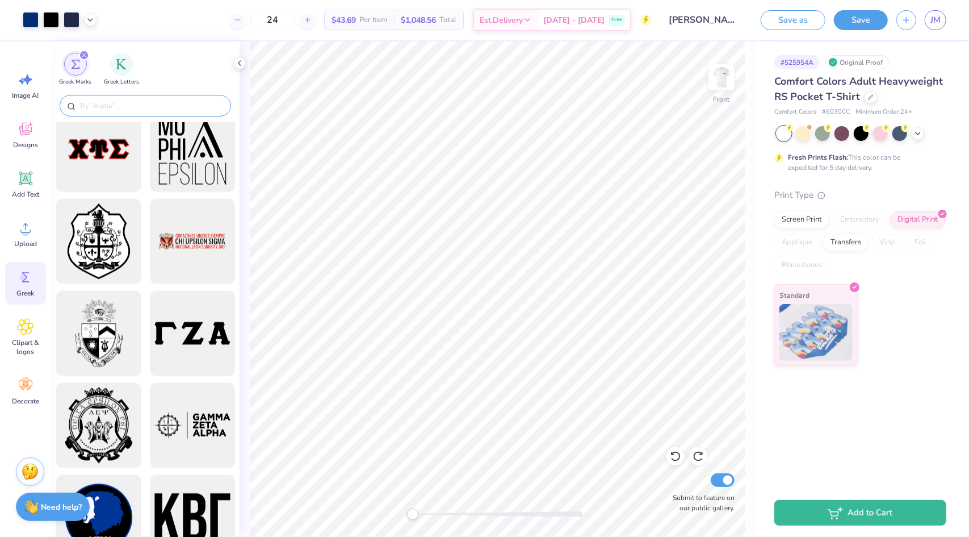
click at [123, 114] on div at bounding box center [146, 106] width 172 height 22
click at [118, 112] on div at bounding box center [146, 106] width 172 height 22
click at [108, 105] on input "text" at bounding box center [150, 105] width 145 height 11
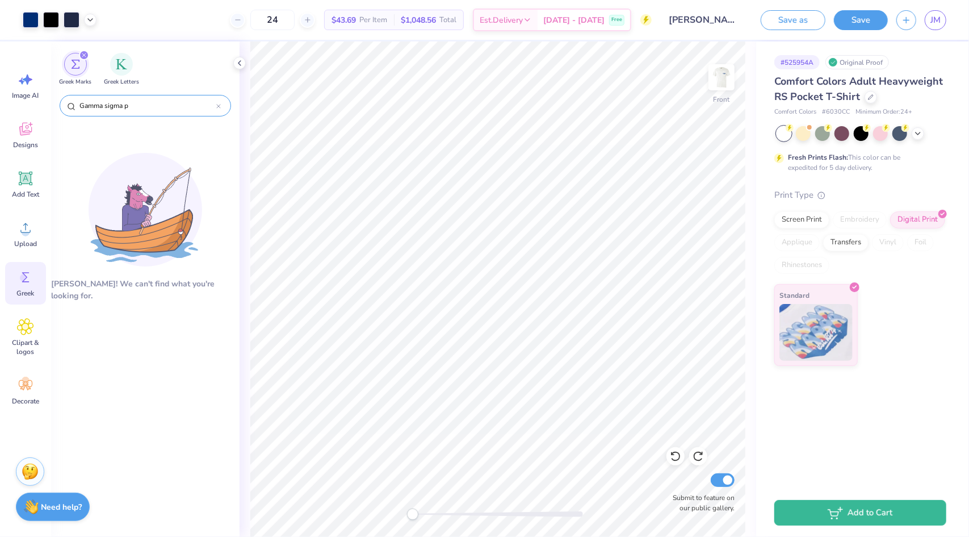
type input "Gamma sigma"
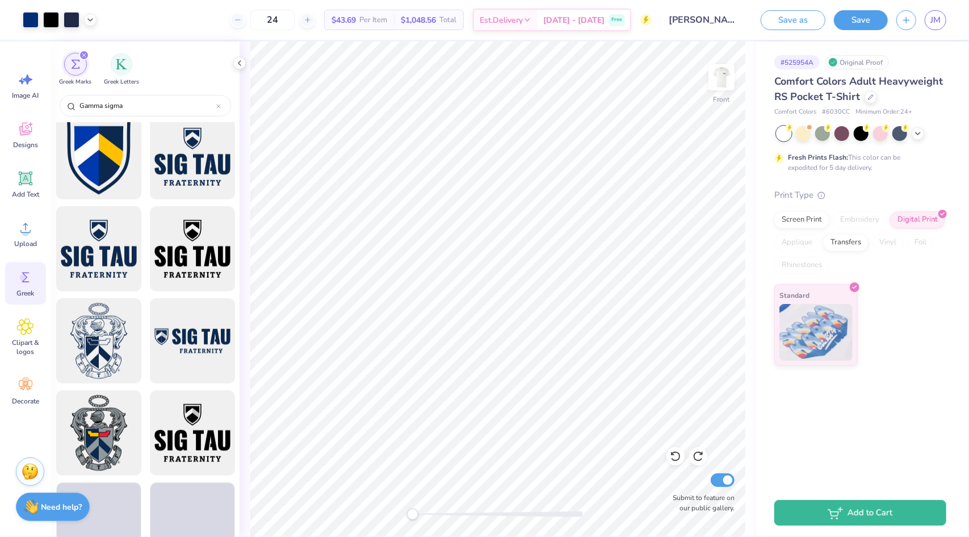
scroll to position [746, 0]
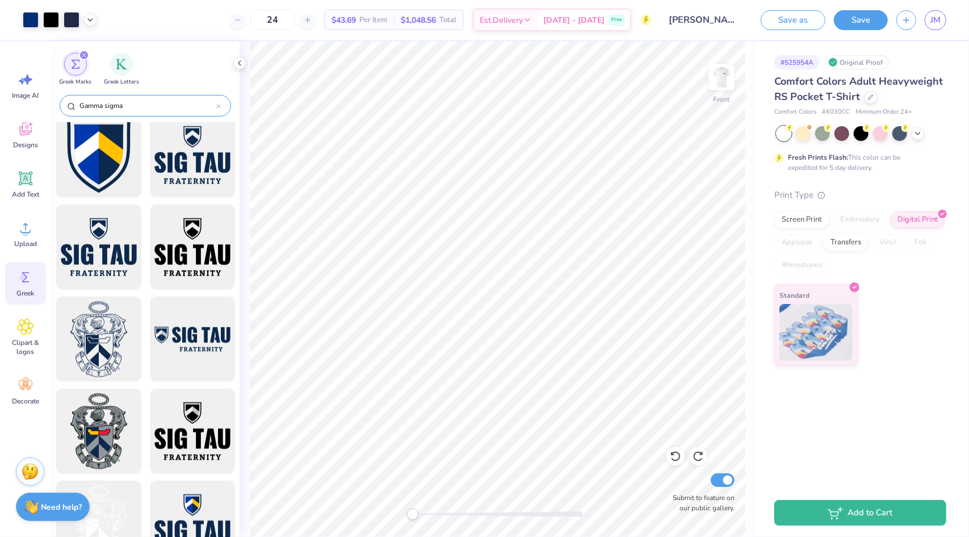
click at [219, 108] on icon at bounding box center [218, 106] width 5 height 5
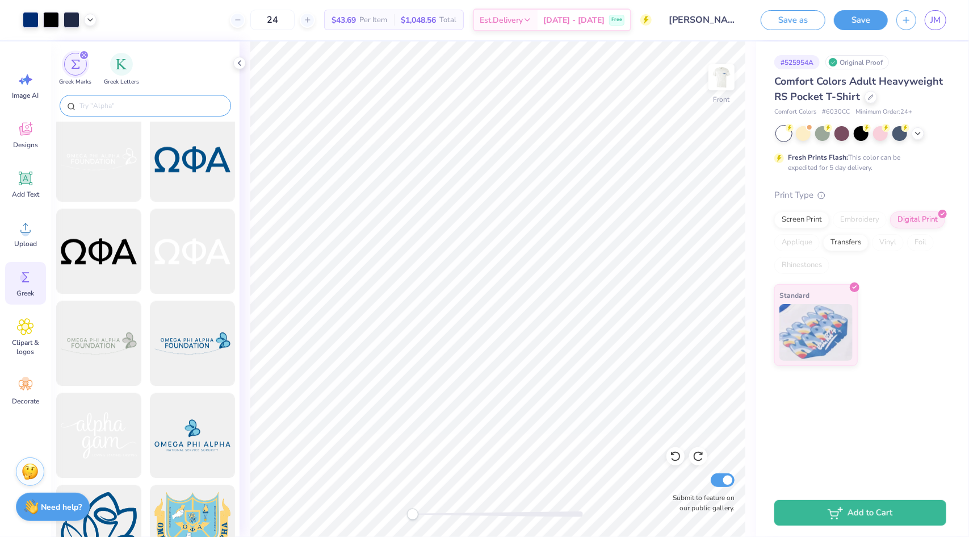
scroll to position [2216, 0]
click at [118, 64] on img "filter for Greek Letters" at bounding box center [121, 62] width 11 height 11
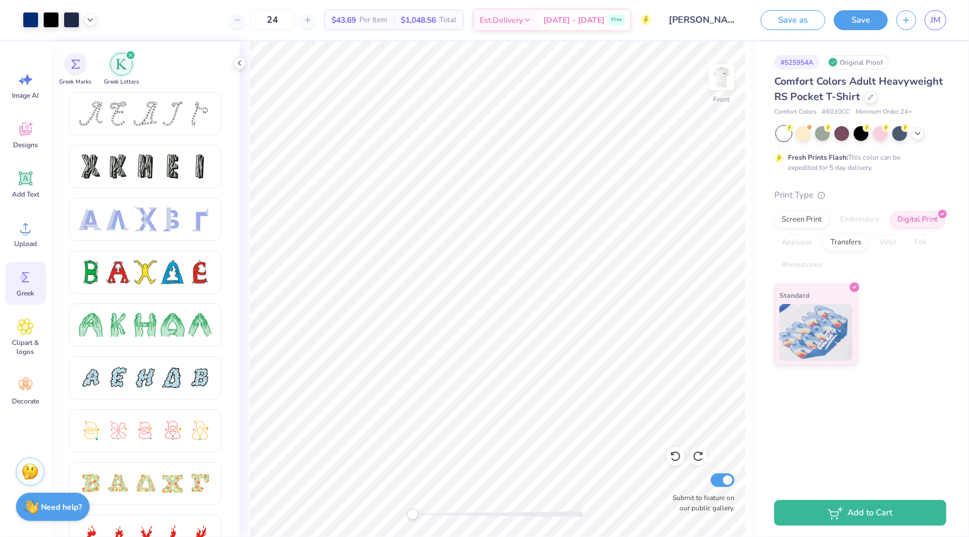
click at [125, 69] on img "filter for Greek Letters" at bounding box center [121, 63] width 11 height 11
click at [722, 74] on img at bounding box center [721, 77] width 45 height 45
click at [295, 20] on input "24" at bounding box center [272, 20] width 44 height 20
type input "2"
type input "32"
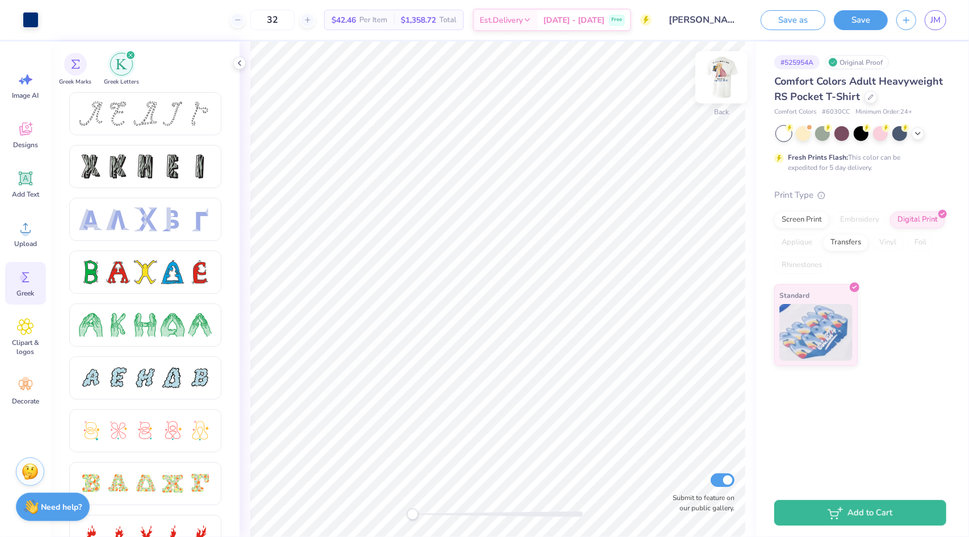
click at [722, 83] on img at bounding box center [721, 77] width 45 height 45
click at [714, 89] on img at bounding box center [721, 77] width 45 height 45
click at [26, 190] on span "Add Text" at bounding box center [25, 194] width 27 height 9
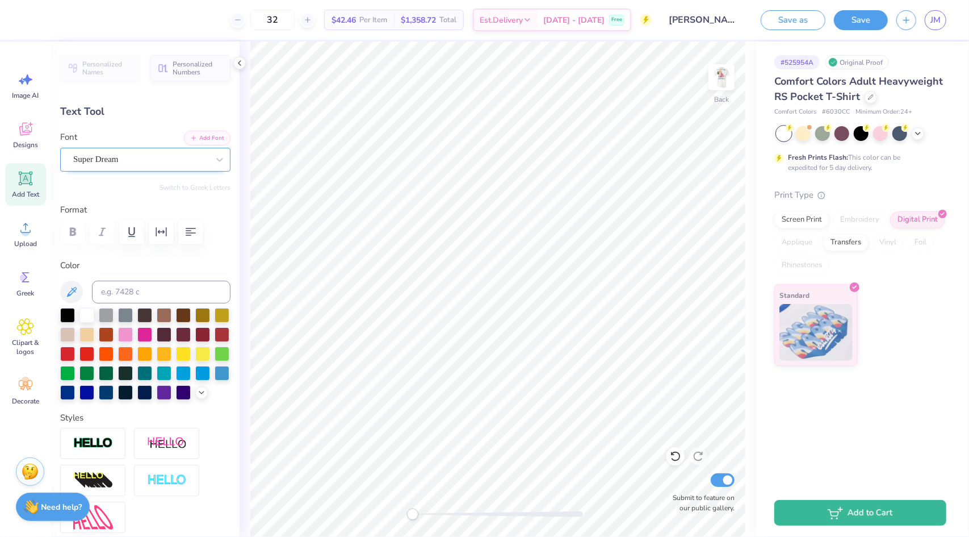
click at [95, 168] on div "Super Dream" at bounding box center [140, 159] width 137 height 18
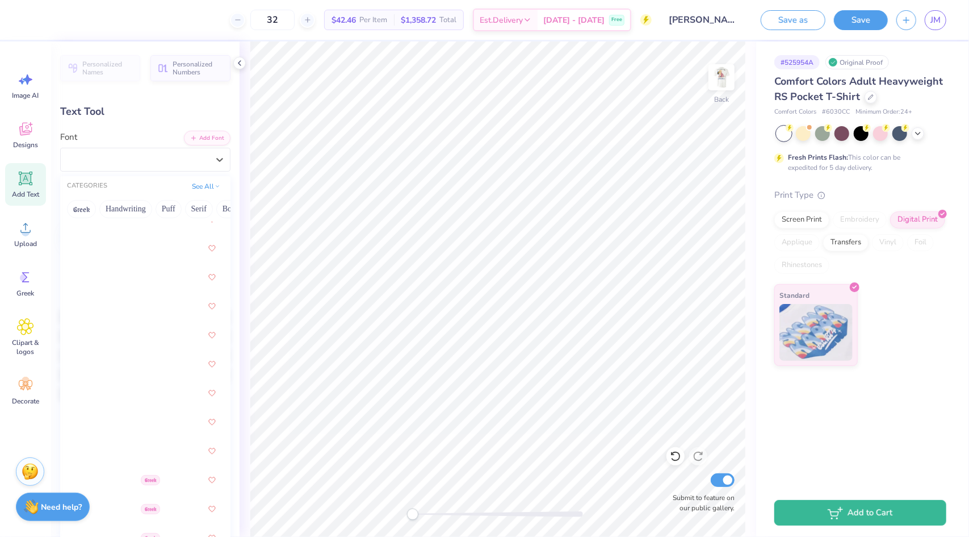
scroll to position [0, 0]
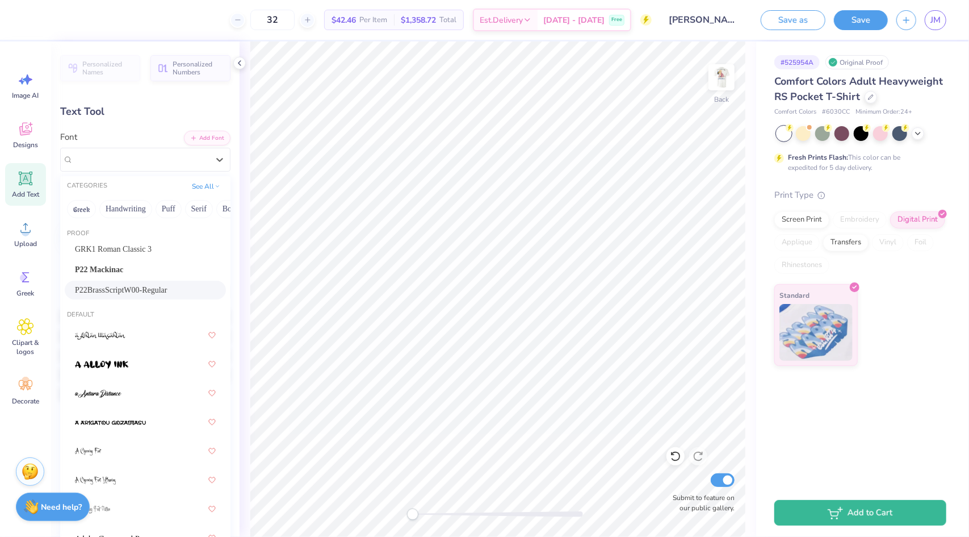
click at [124, 290] on span "P22BrassScriptW00-Regular" at bounding box center [121, 290] width 93 height 12
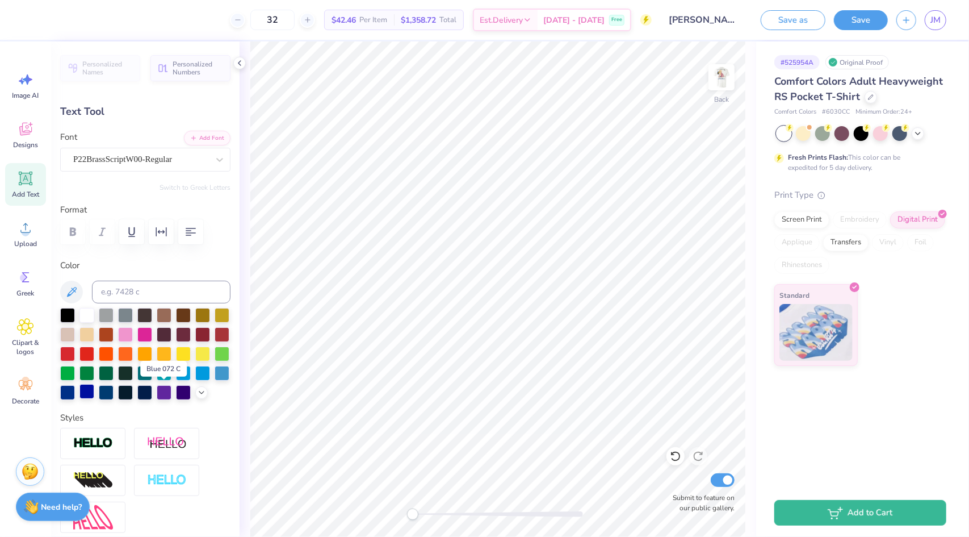
click at [94, 392] on div at bounding box center [87, 391] width 15 height 15
click at [195, 398] on div at bounding box center [201, 391] width 12 height 12
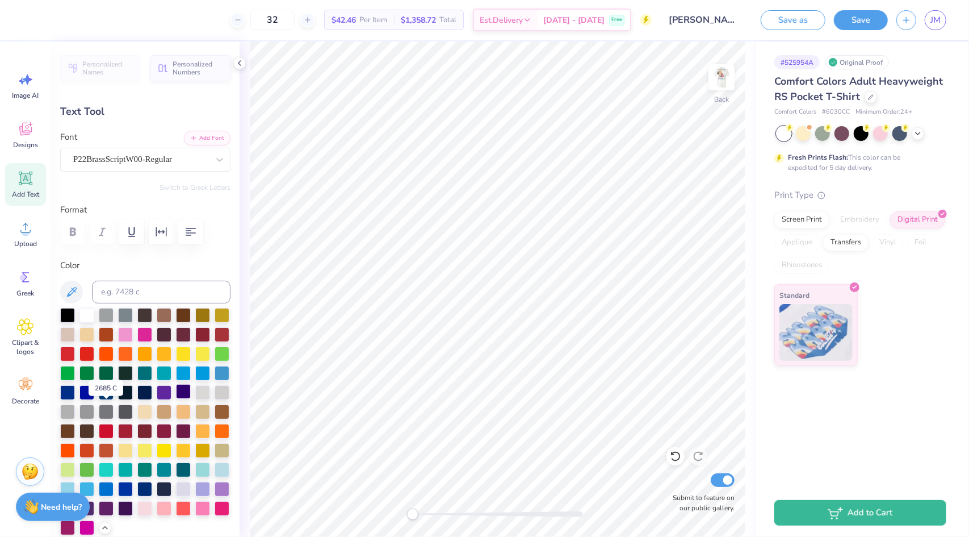
click at [176, 399] on div at bounding box center [183, 391] width 15 height 15
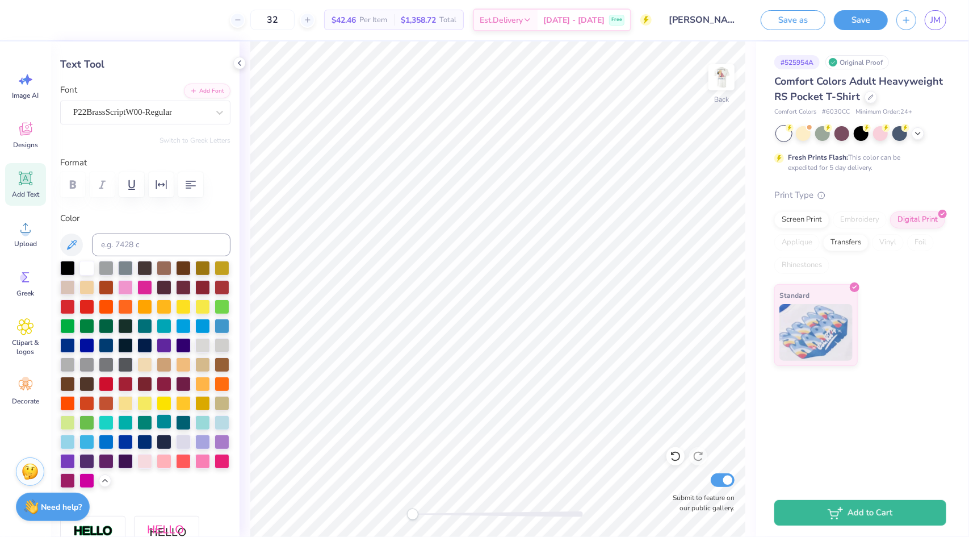
scroll to position [48, 0]
click at [152, 448] on div at bounding box center [144, 440] width 15 height 15
type textarea "T"
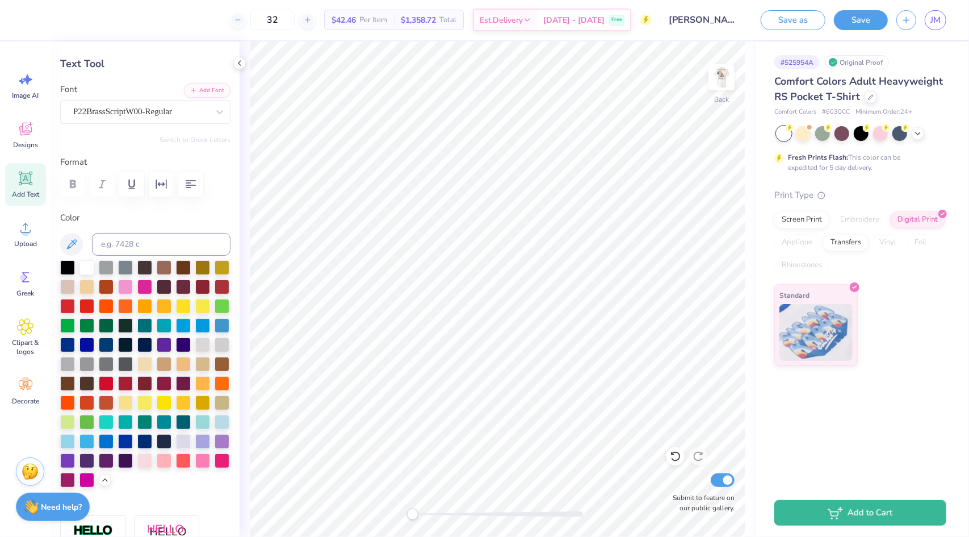
type textarea "Club Week '25"
type input "3.44"
click at [139, 108] on div "P22BrassScriptW00-Regular" at bounding box center [140, 112] width 137 height 18
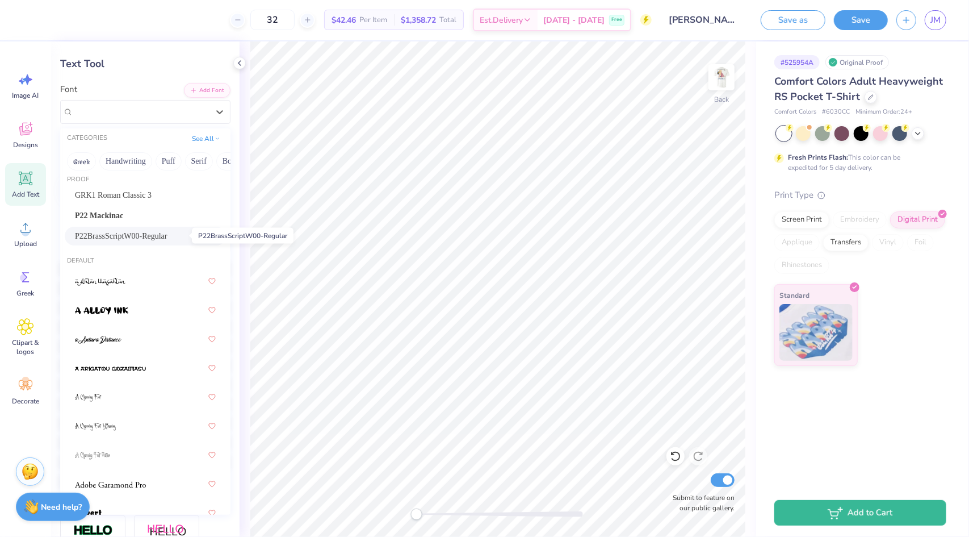
scroll to position [7, 0]
click at [109, 211] on span "P22 Mackinac" at bounding box center [99, 215] width 48 height 12
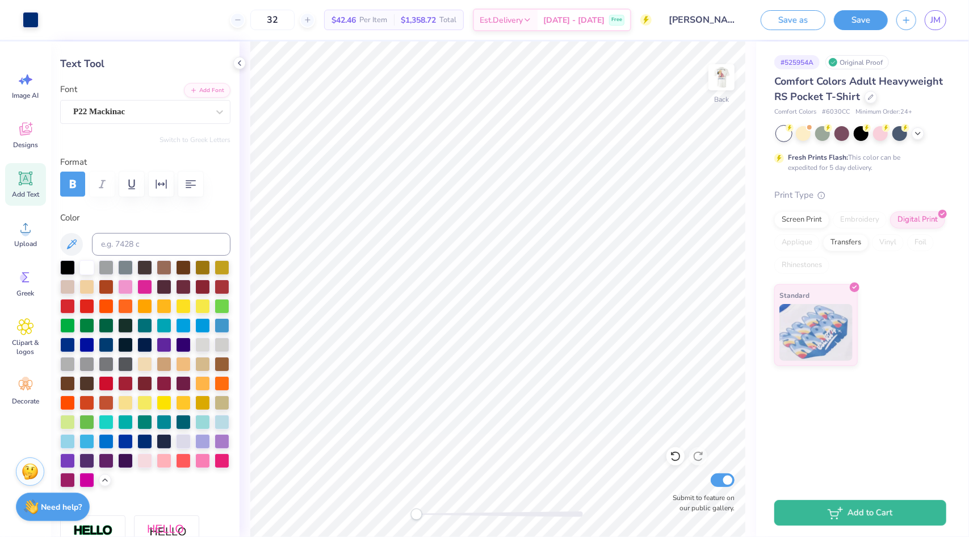
type input "0.39"
type input "3.16"
type input "0.36"
click at [127, 113] on div "P22 Mackinac" at bounding box center [140, 112] width 137 height 18
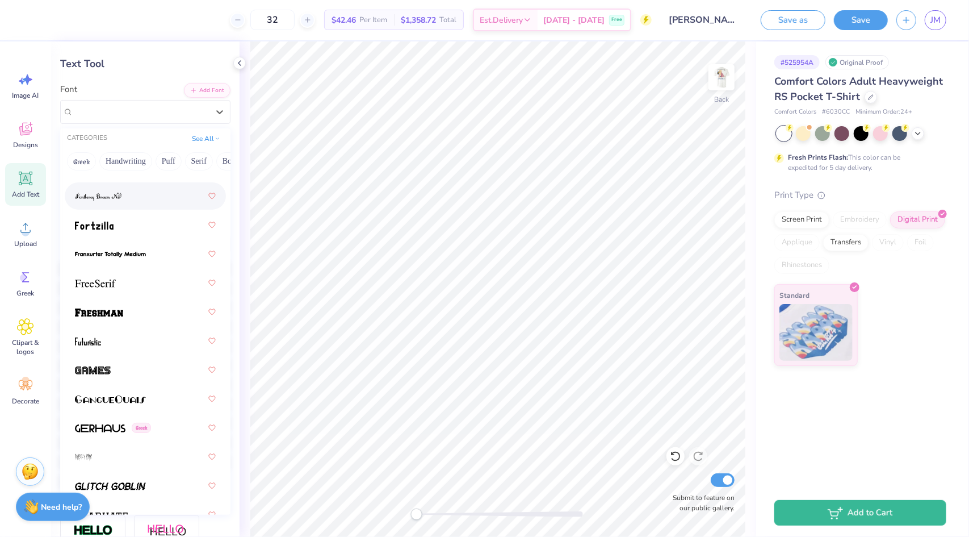
scroll to position [3568, 0]
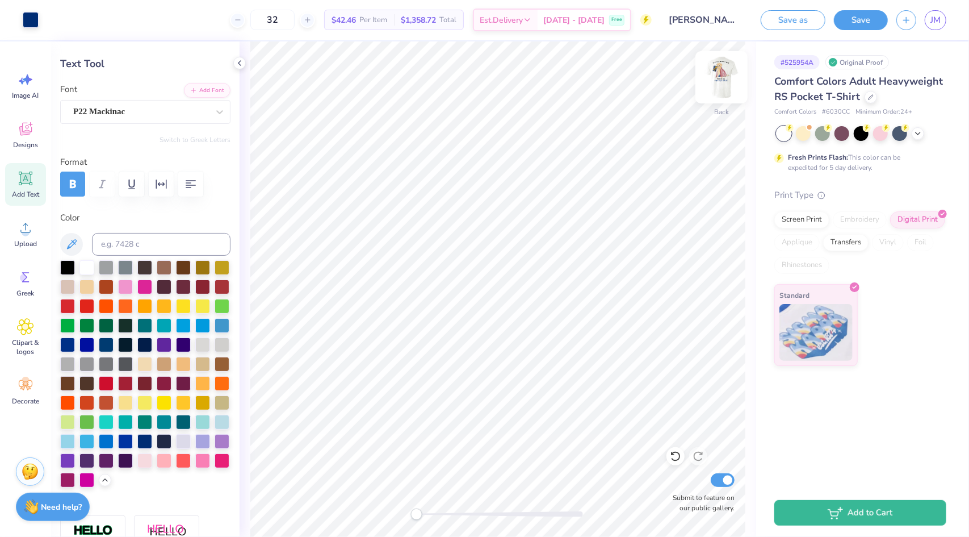
click at [716, 89] on img at bounding box center [721, 77] width 45 height 45
type input "11.40"
type input "1.85"
type input "2.50"
click at [723, 77] on img at bounding box center [721, 77] width 45 height 45
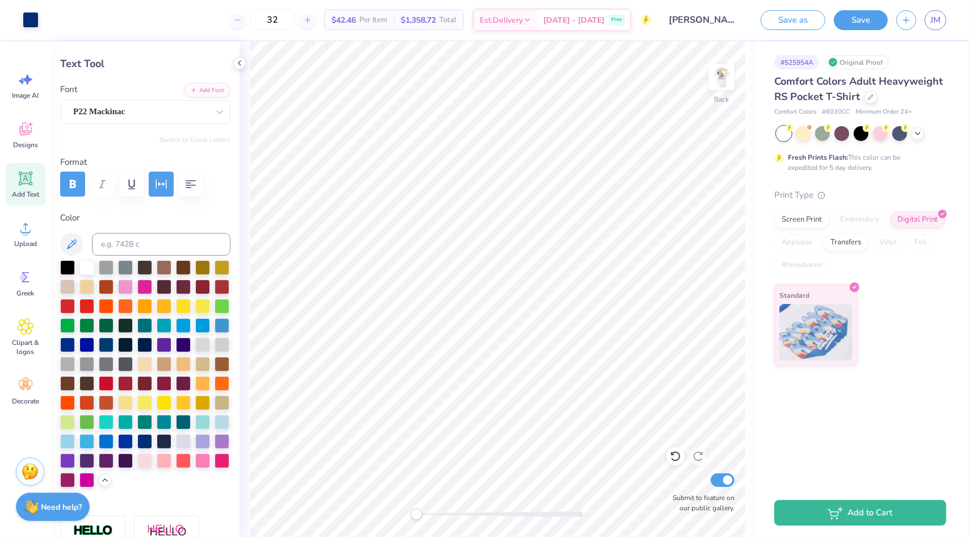
type input "3.16"
type input "0.36"
type input "2.80"
type input "0.32"
click at [721, 83] on img at bounding box center [721, 77] width 45 height 45
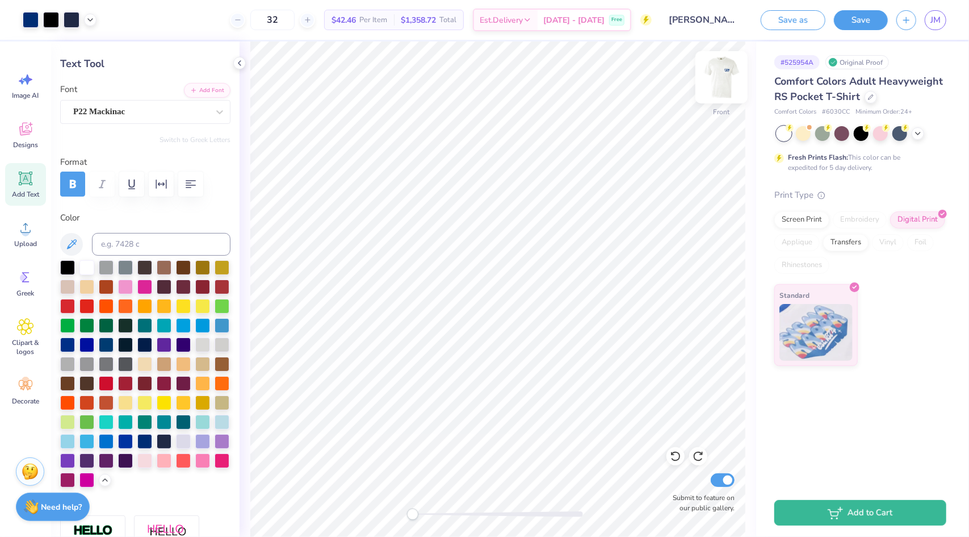
click at [719, 90] on img at bounding box center [721, 77] width 45 height 45
click at [730, 95] on div "Back" at bounding box center [722, 84] width 26 height 40
click at [733, 88] on img at bounding box center [721, 77] width 45 height 45
type input "2.36"
type input "0.27"
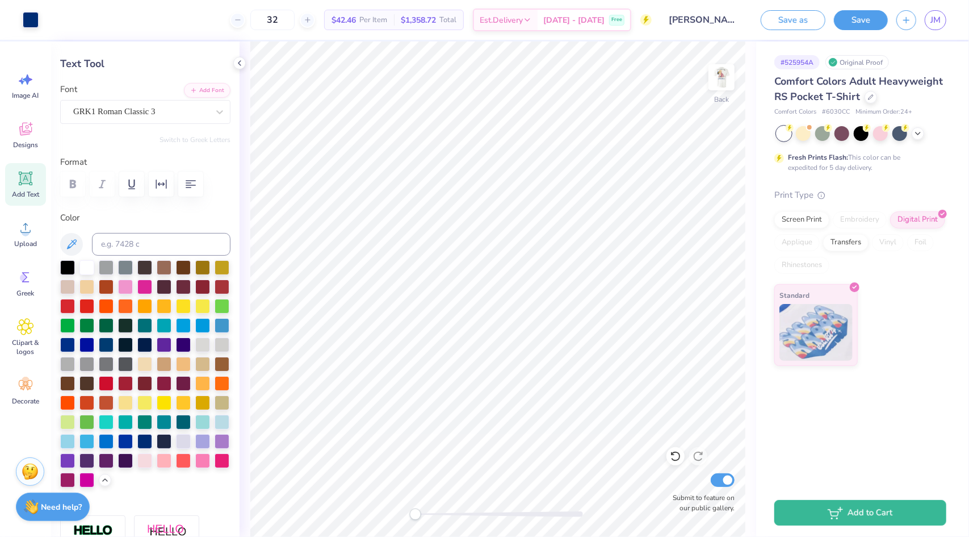
type input "3.50"
type input "1.14"
type input "2.57"
type input "0.84"
click at [672, 455] on icon at bounding box center [673, 454] width 2 height 2
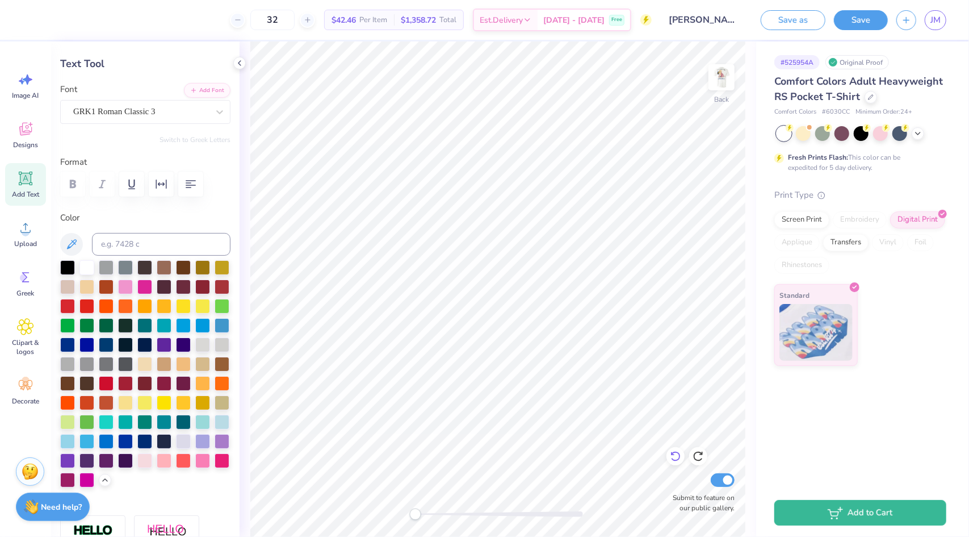
click at [678, 452] on icon at bounding box center [676, 456] width 10 height 10
type input "3.50"
type input "1.14"
click at [679, 455] on icon at bounding box center [675, 455] width 11 height 11
click at [697, 457] on icon at bounding box center [698, 455] width 11 height 11
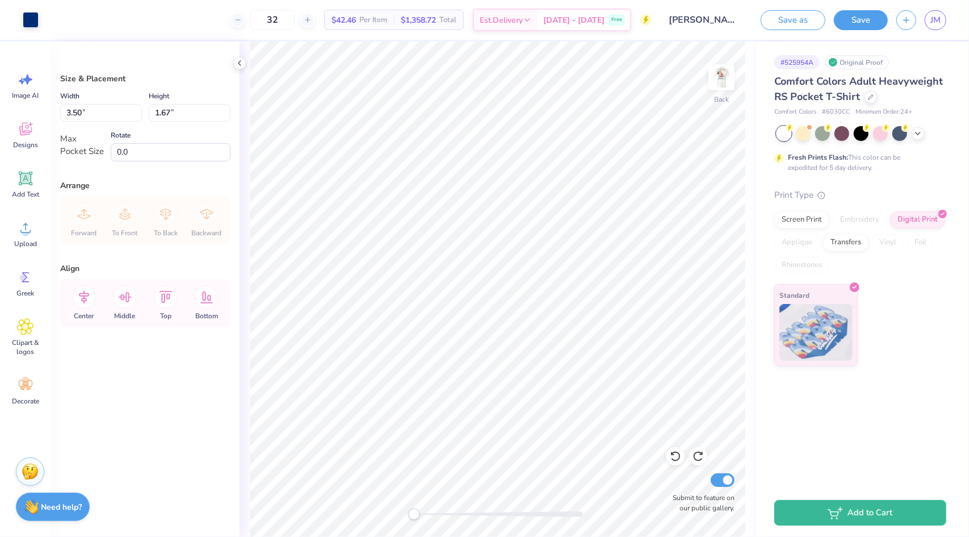
type input "2.61"
type input "1.25"
